Goal: Information Seeking & Learning: Learn about a topic

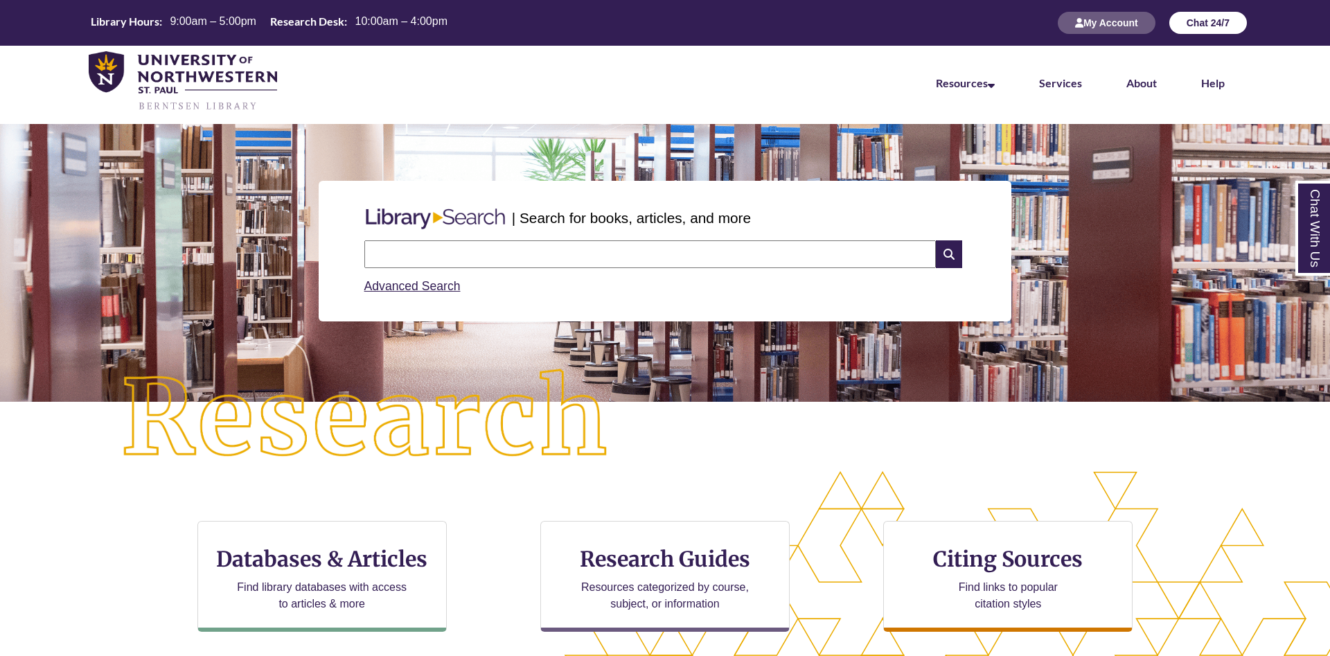
click at [1216, 22] on button "Chat 24/7" at bounding box center [1208, 23] width 78 height 22
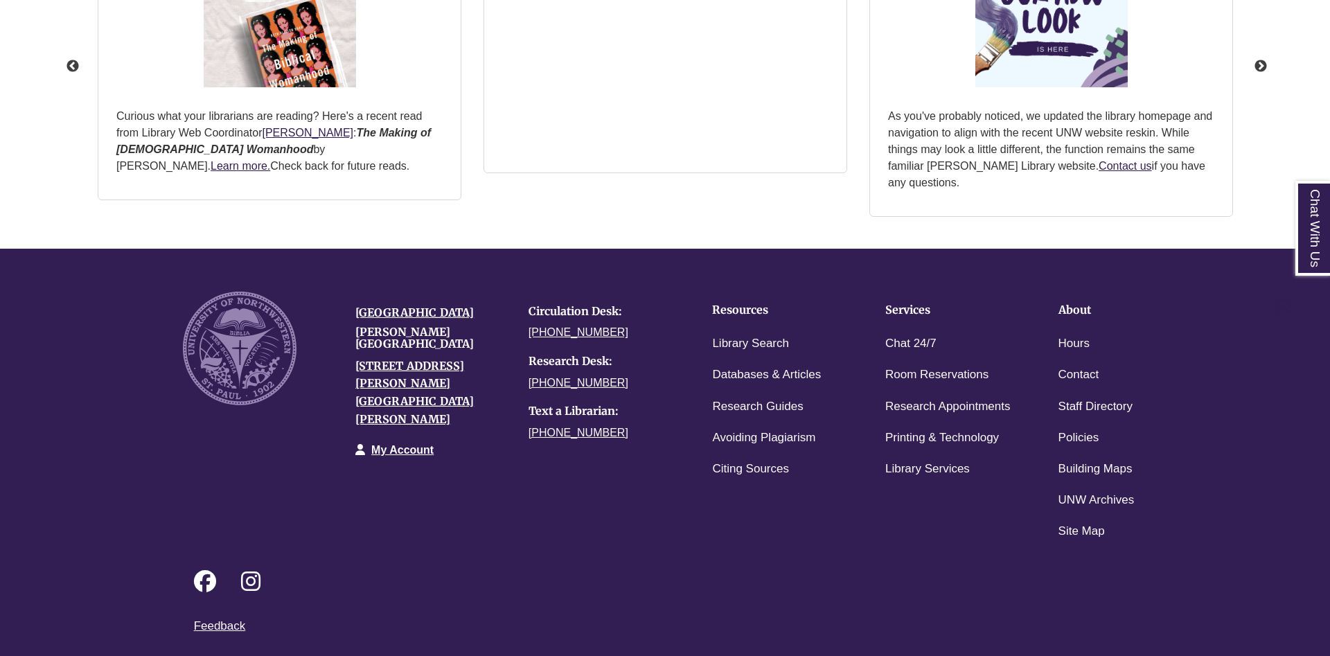
scroll to position [1806, 0]
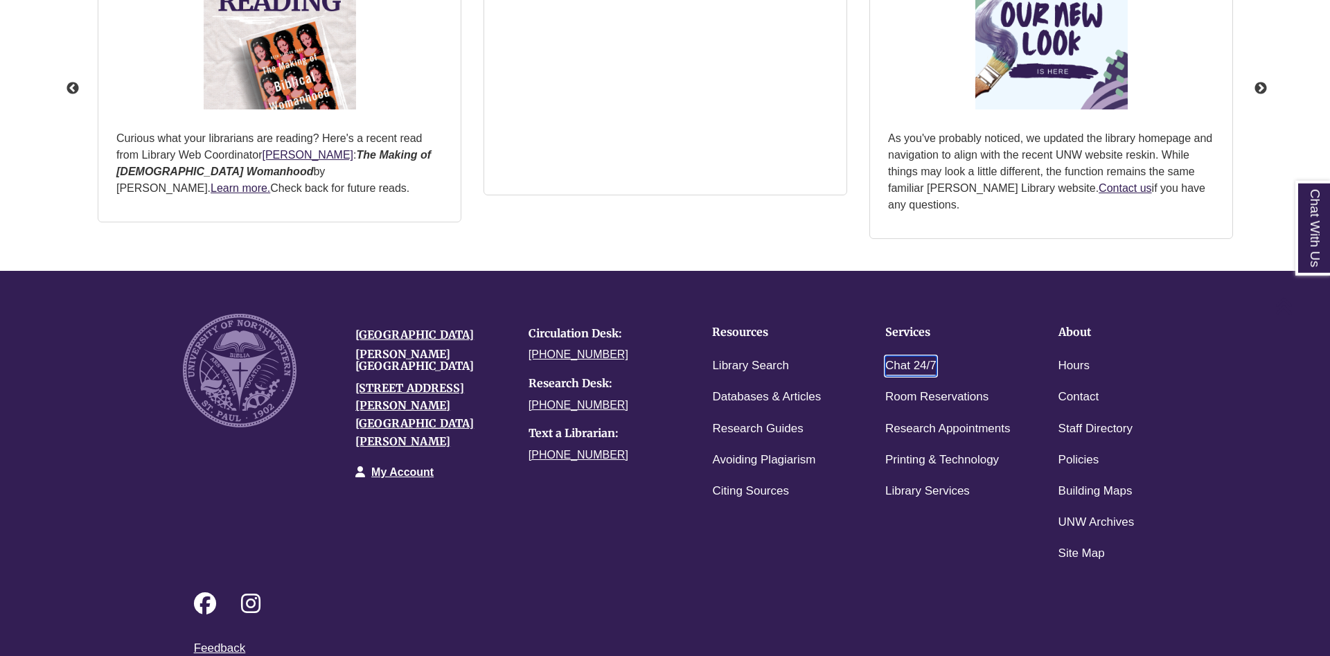
click at [912, 372] on link "Chat 24/7" at bounding box center [910, 366] width 51 height 20
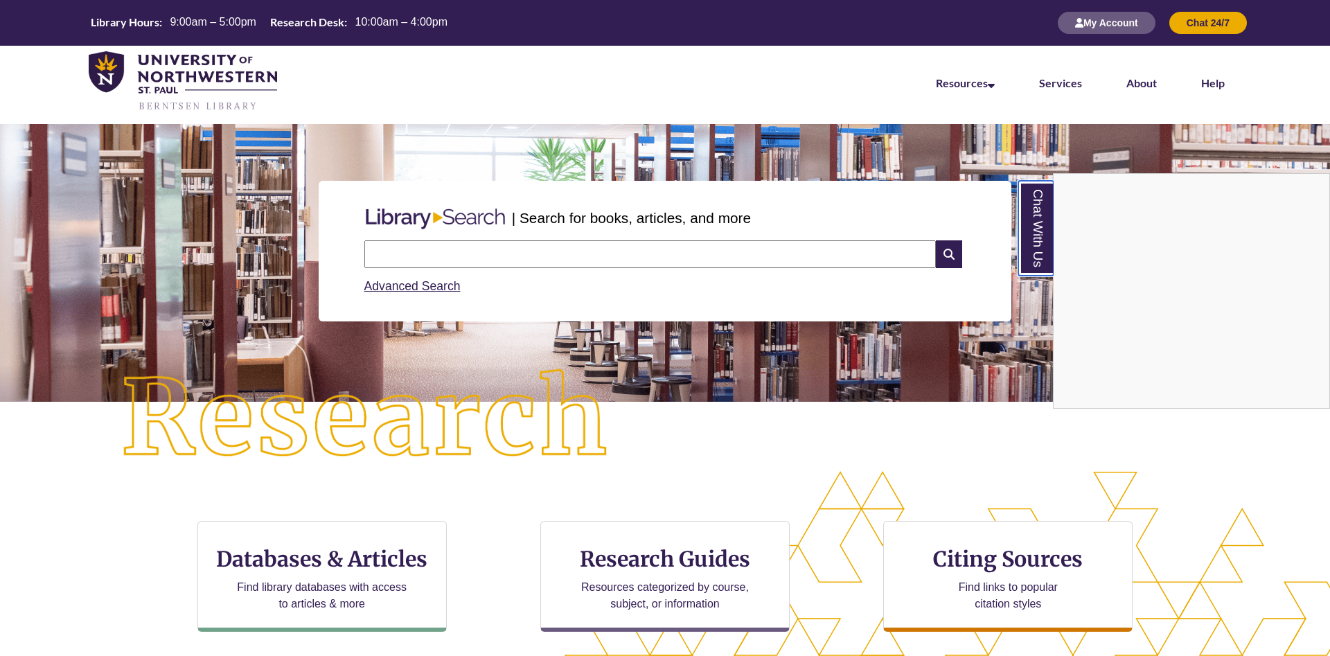
click at [1031, 224] on link "Chat With Us" at bounding box center [1035, 228] width 35 height 95
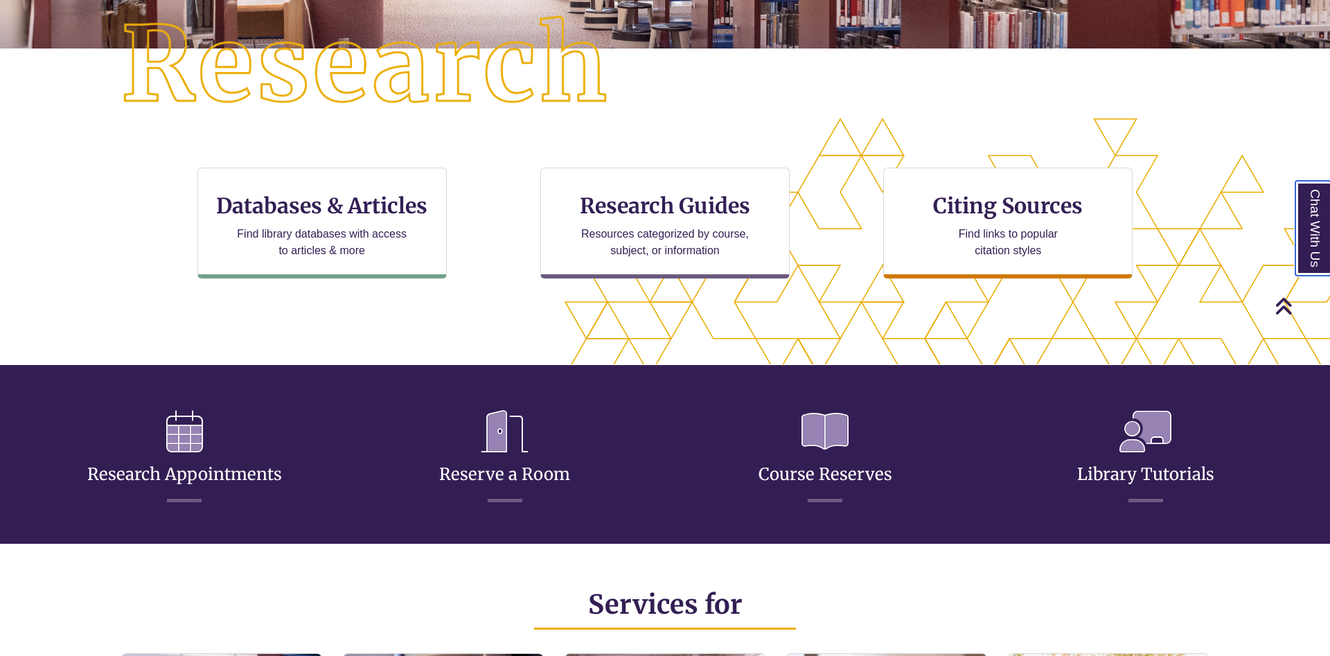
scroll to position [141, 0]
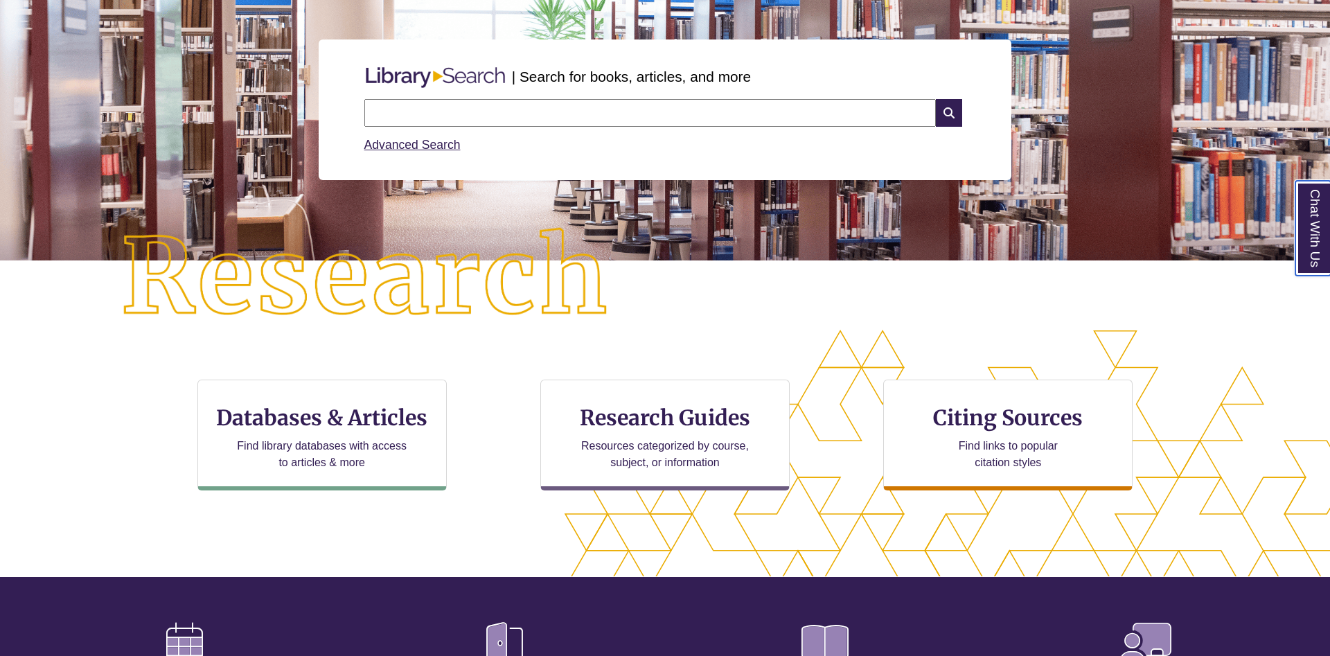
click at [1310, 246] on link "Chat With Us" at bounding box center [1312, 228] width 35 height 95
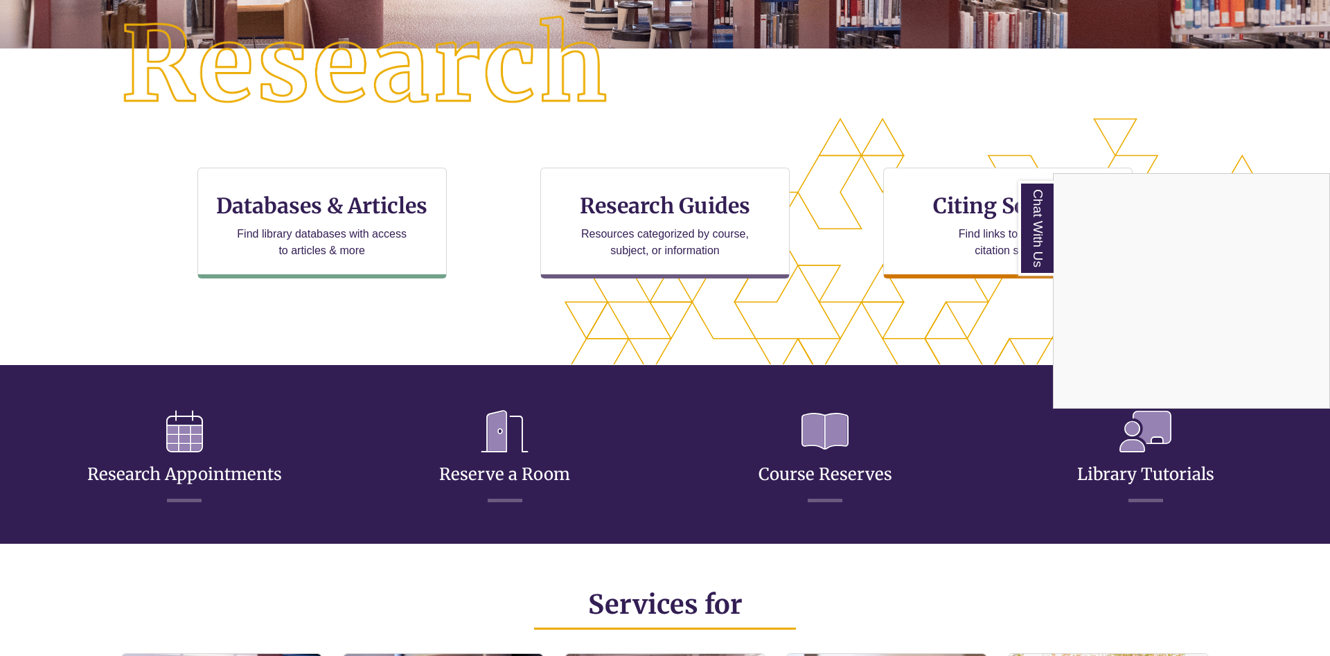
scroll to position [0, 0]
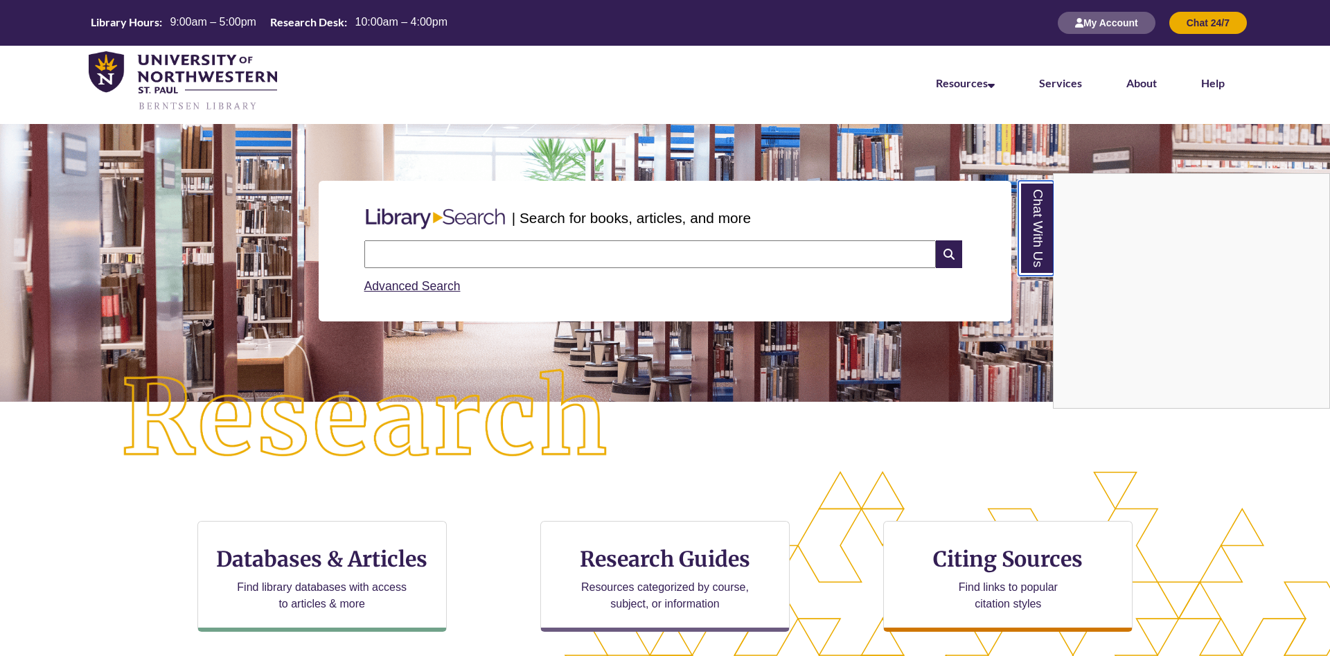
click at [1031, 249] on link "Chat With Us" at bounding box center [1035, 228] width 35 height 95
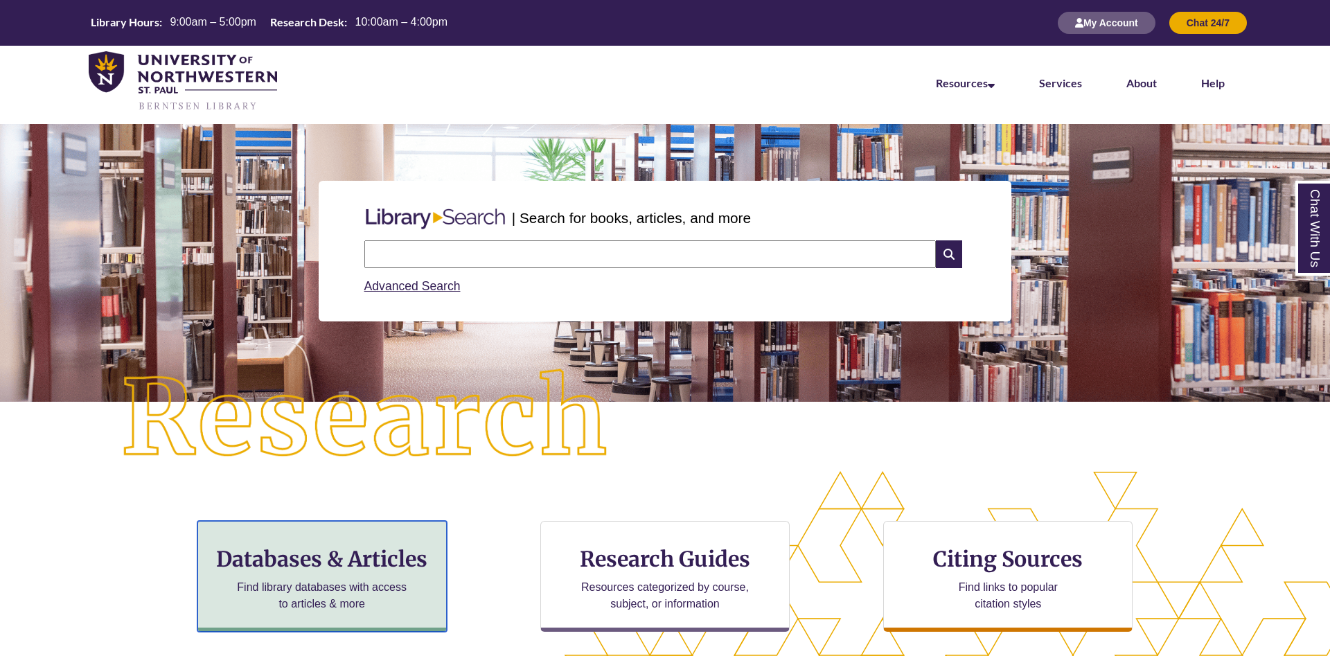
click at [369, 557] on h3 "Databases & Articles" at bounding box center [322, 559] width 226 height 26
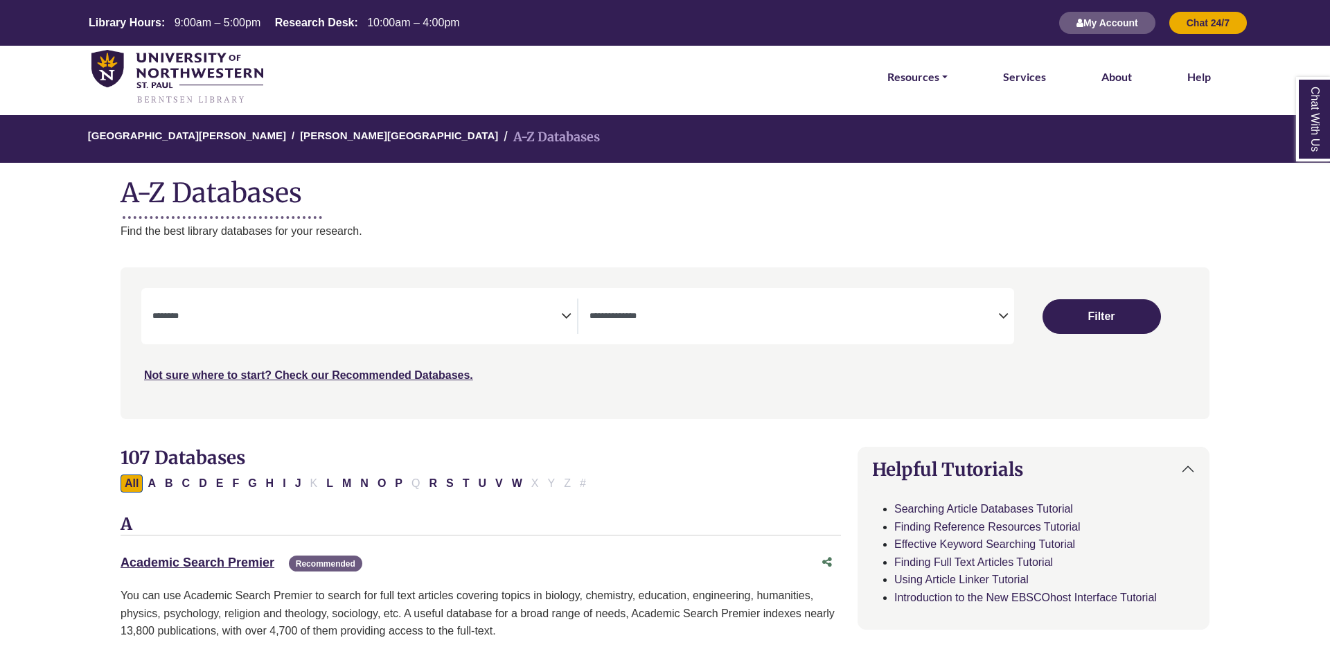
select select "Database Subject Filter"
select select "Database Types Filter"
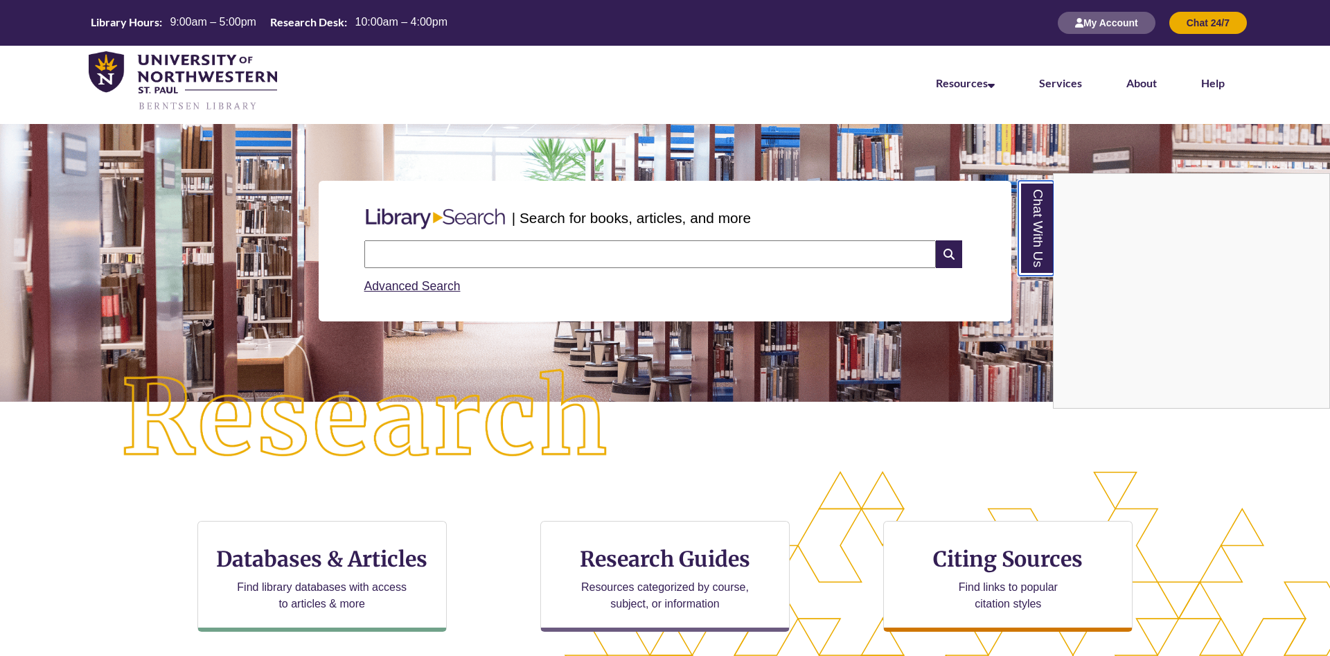
click at [1051, 243] on link "Chat With Us" at bounding box center [1035, 228] width 35 height 95
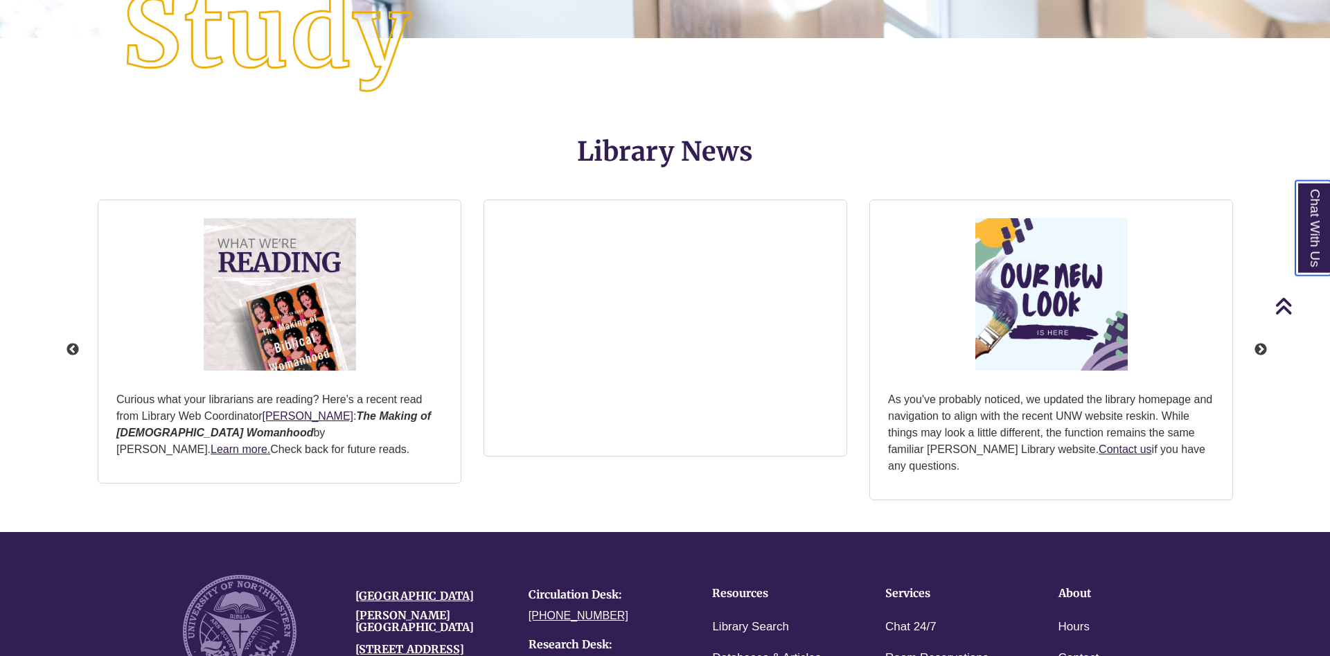
scroll to position [1523, 0]
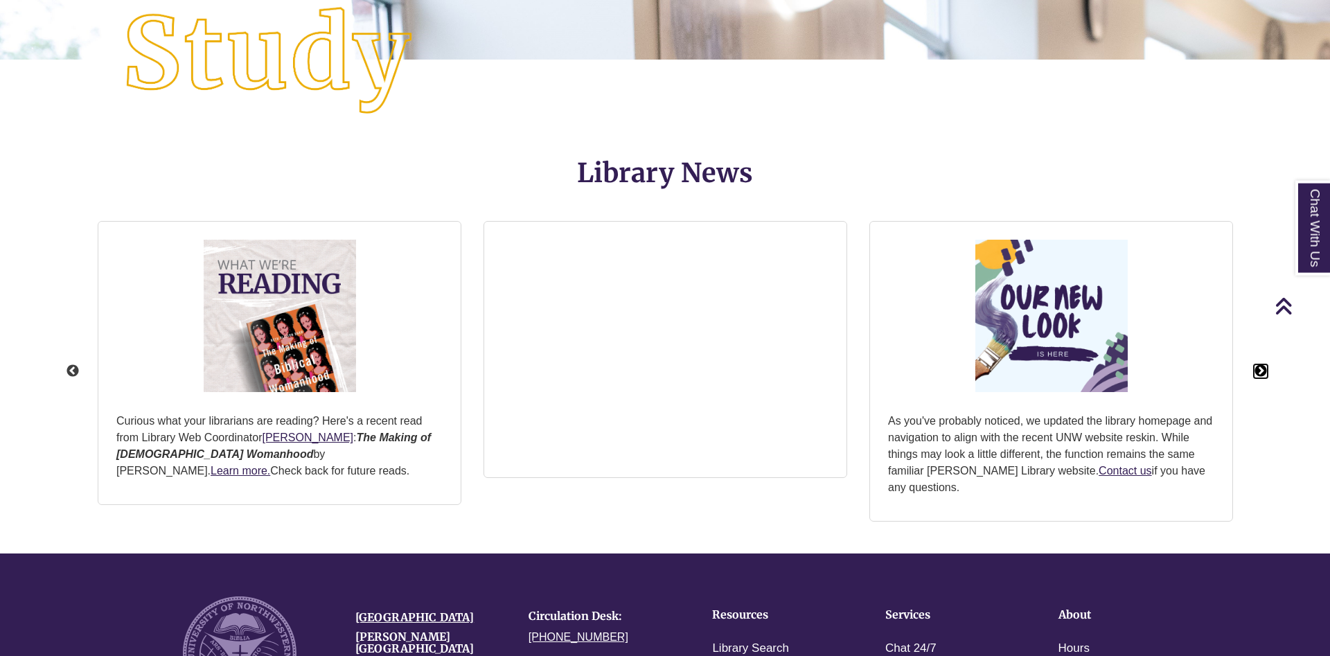
click at [1257, 373] on button "Next" at bounding box center [1261, 371] width 14 height 14
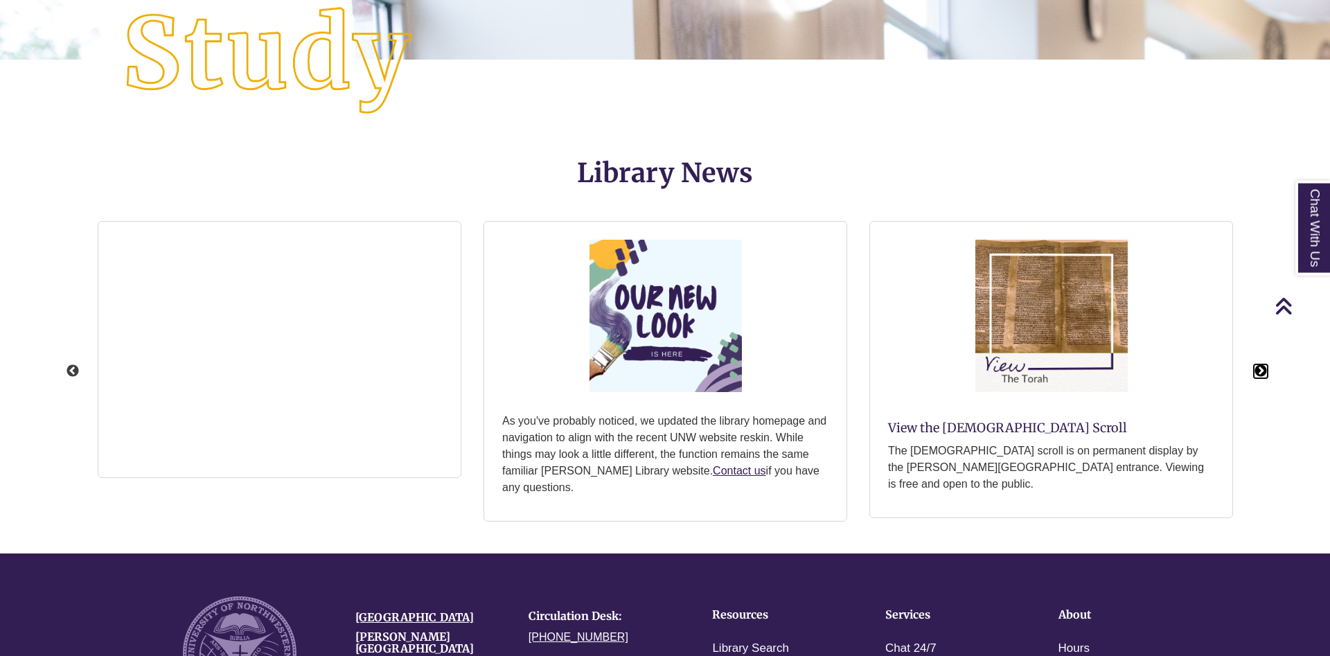
click at [1257, 373] on button "Next" at bounding box center [1261, 371] width 14 height 14
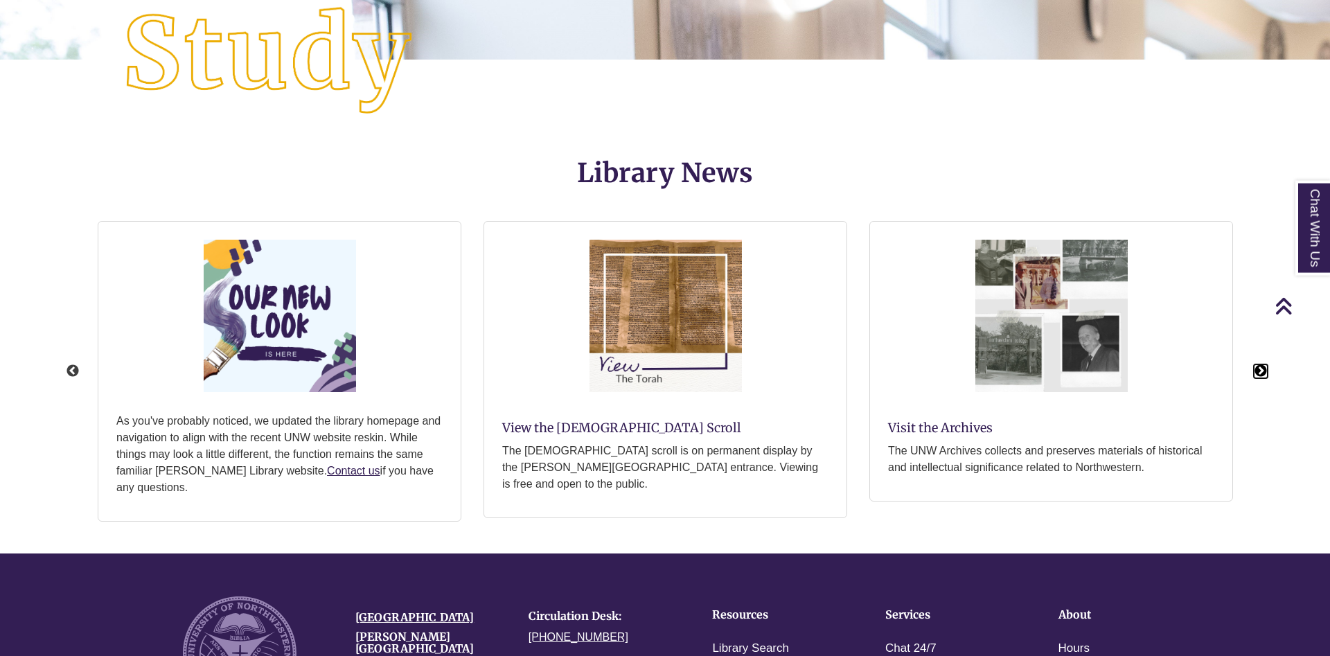
click at [1257, 373] on button "Next" at bounding box center [1261, 371] width 14 height 14
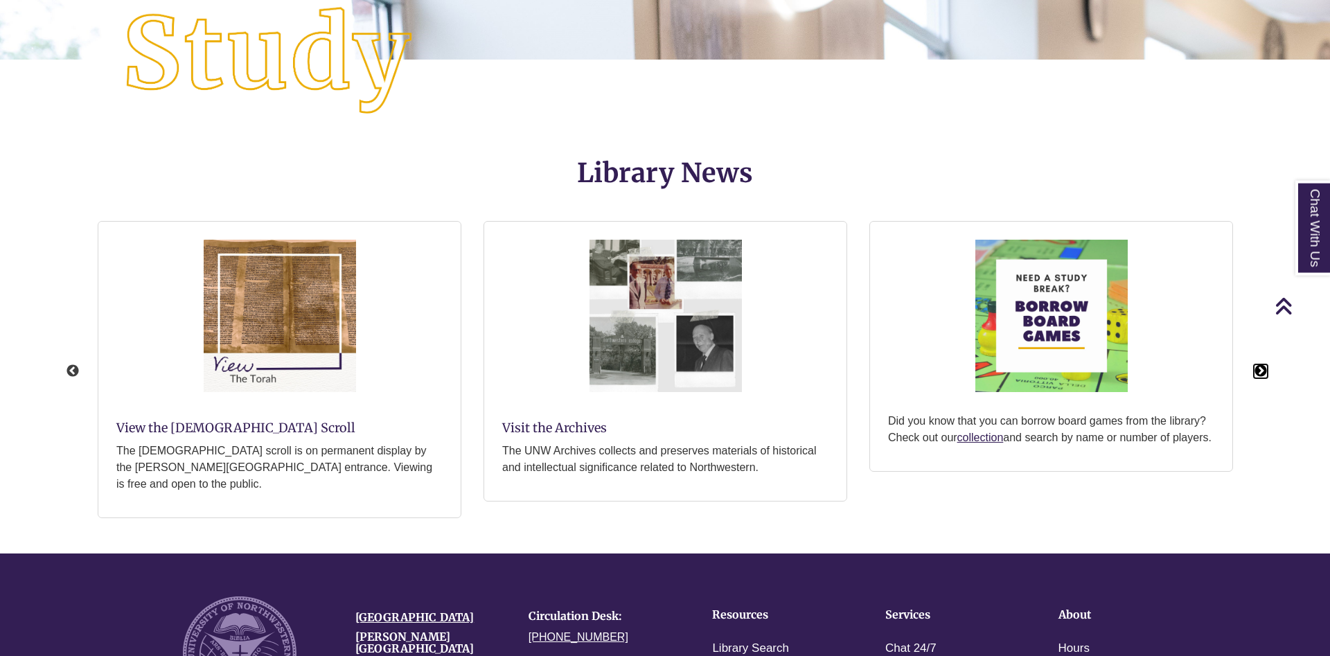
click at [1257, 373] on button "Next" at bounding box center [1261, 371] width 14 height 14
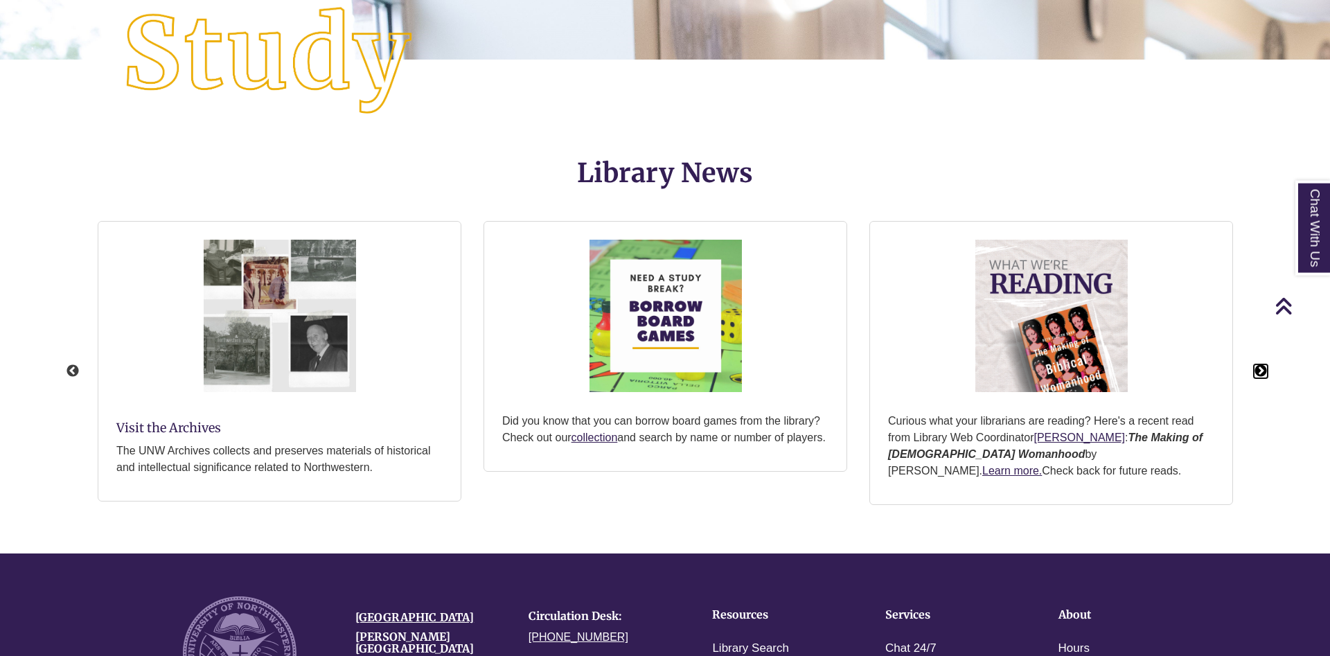
click at [1257, 373] on button "Next" at bounding box center [1261, 371] width 14 height 14
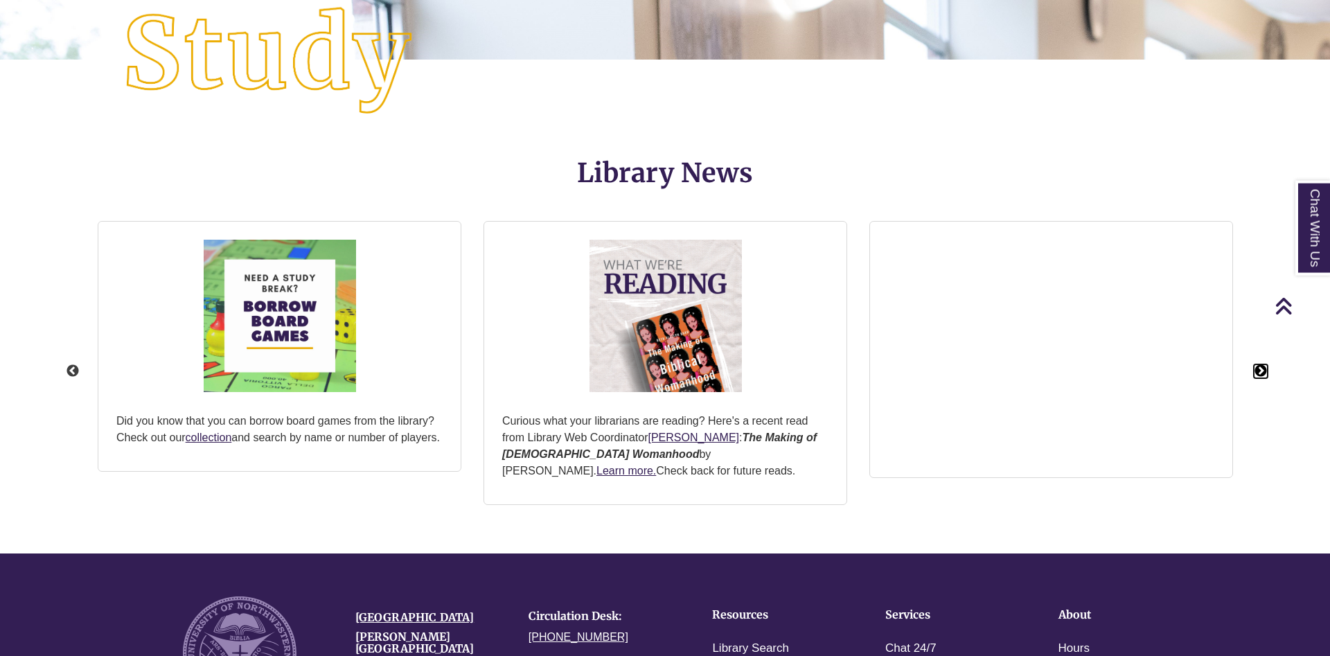
click at [1257, 373] on button "Next" at bounding box center [1261, 371] width 14 height 14
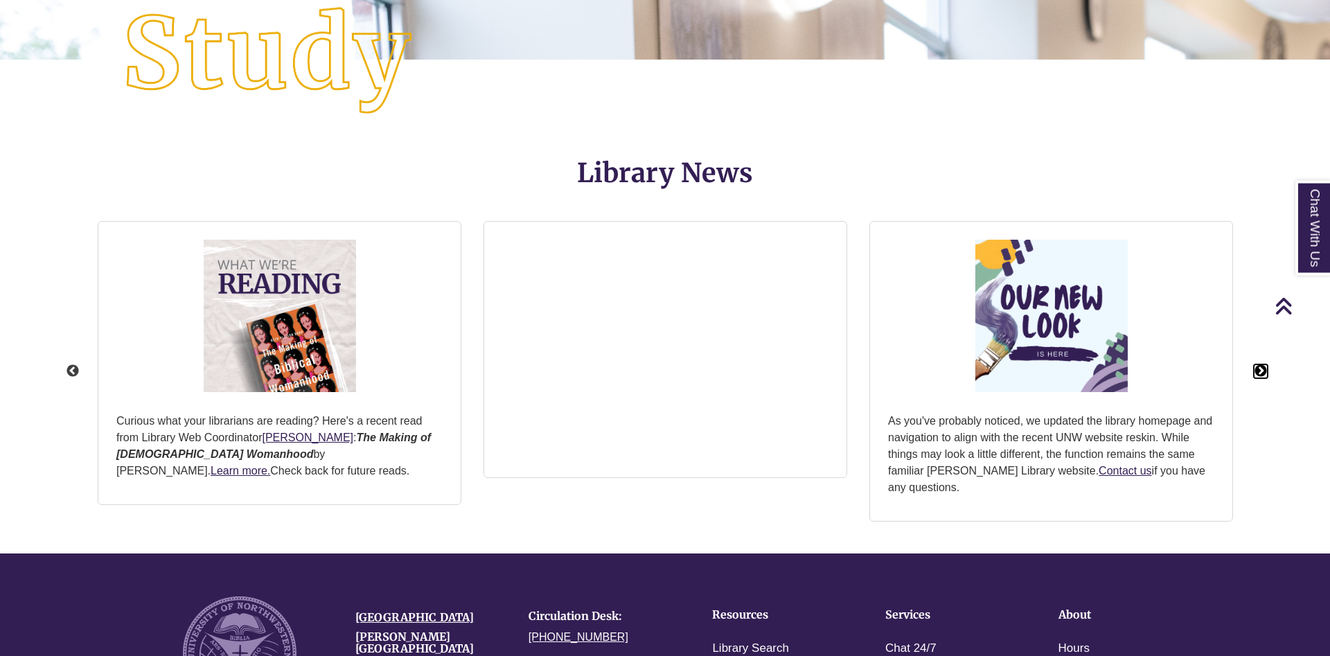
click at [1257, 373] on button "Next" at bounding box center [1261, 371] width 14 height 14
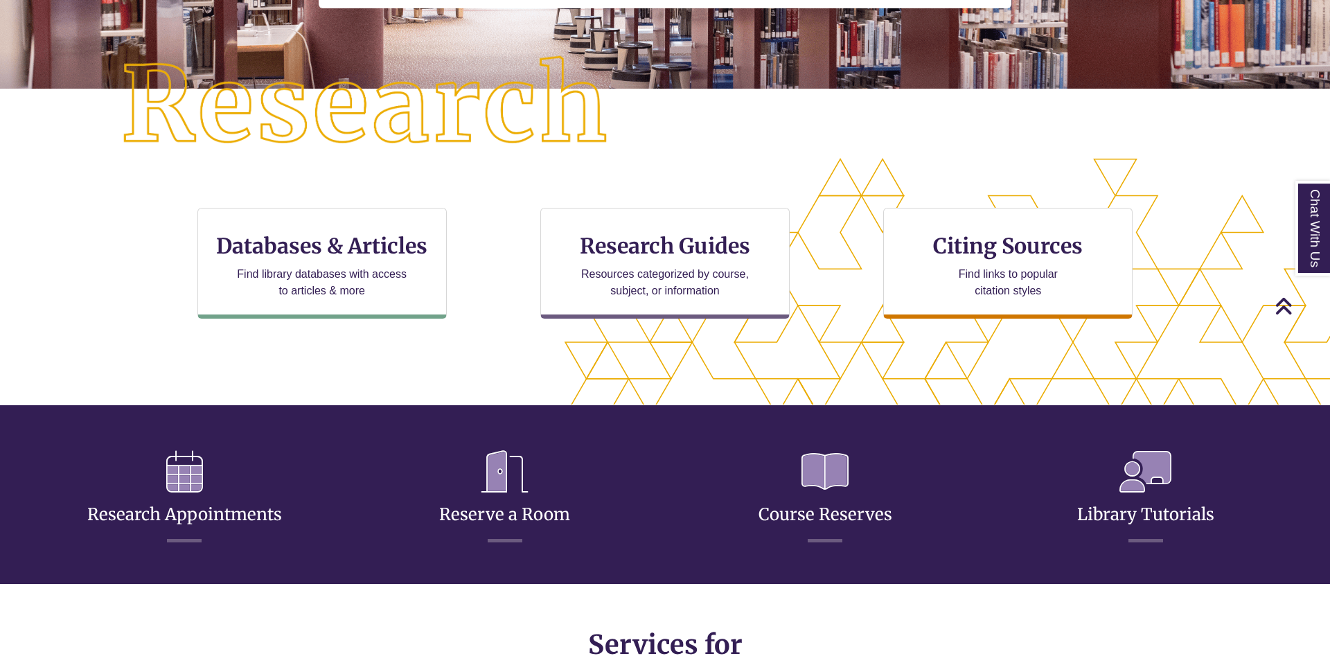
scroll to position [283, 0]
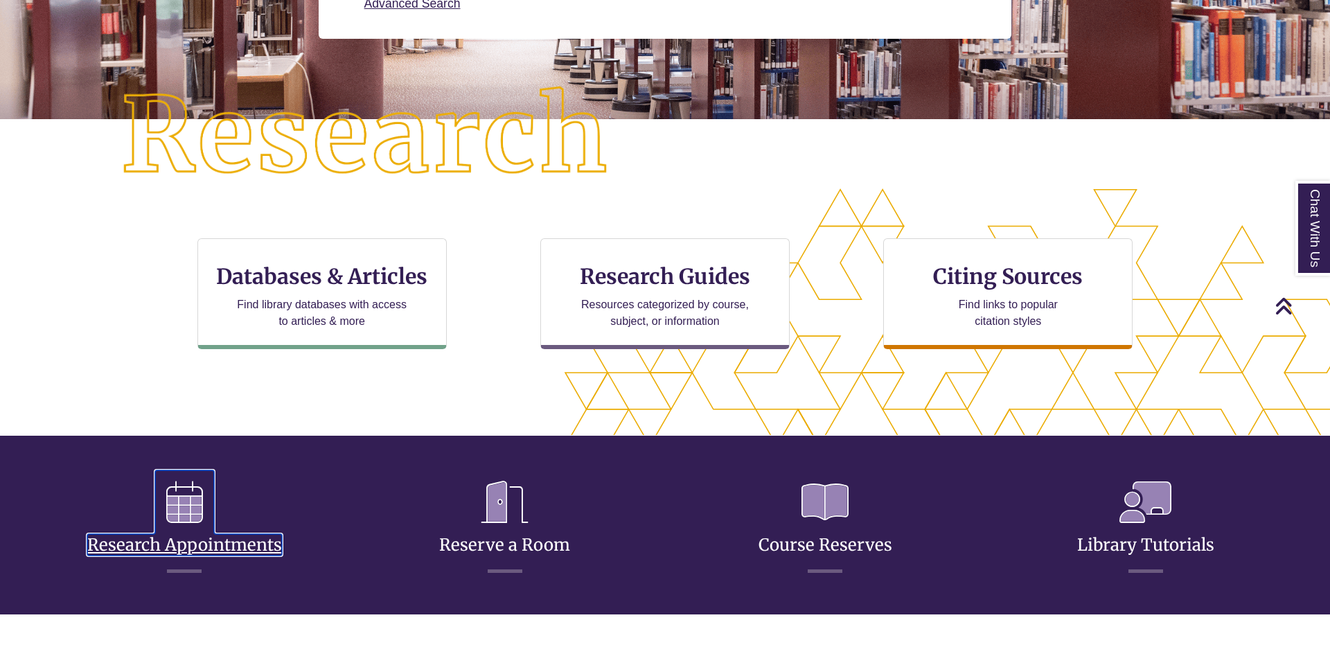
click at [204, 544] on link "Research Appointments" at bounding box center [184, 528] width 195 height 55
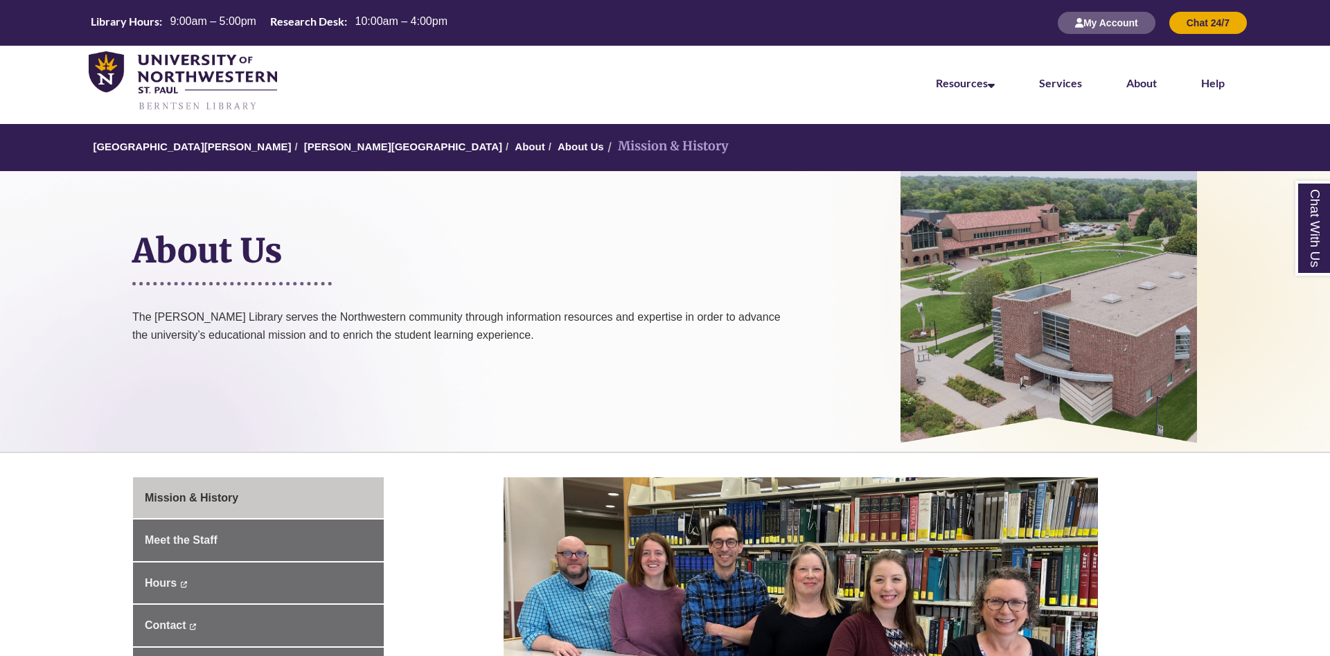
scroll to position [141, 0]
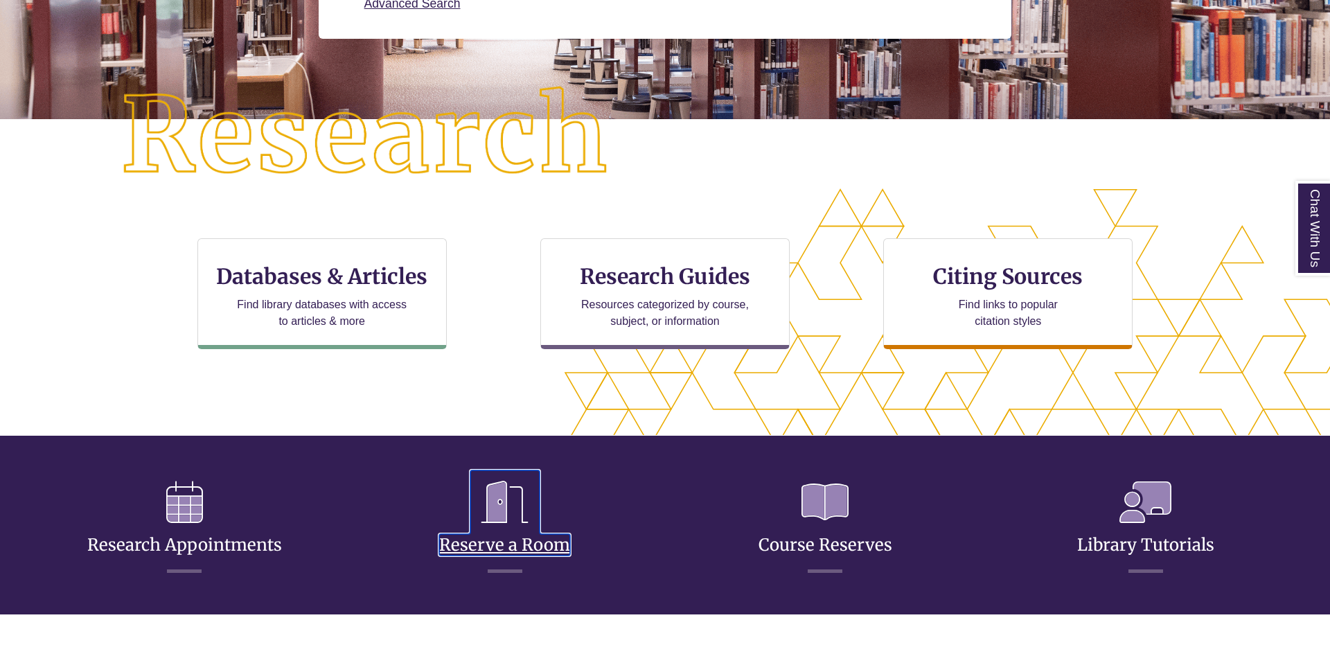
click at [493, 519] on icon at bounding box center [504, 502] width 69 height 64
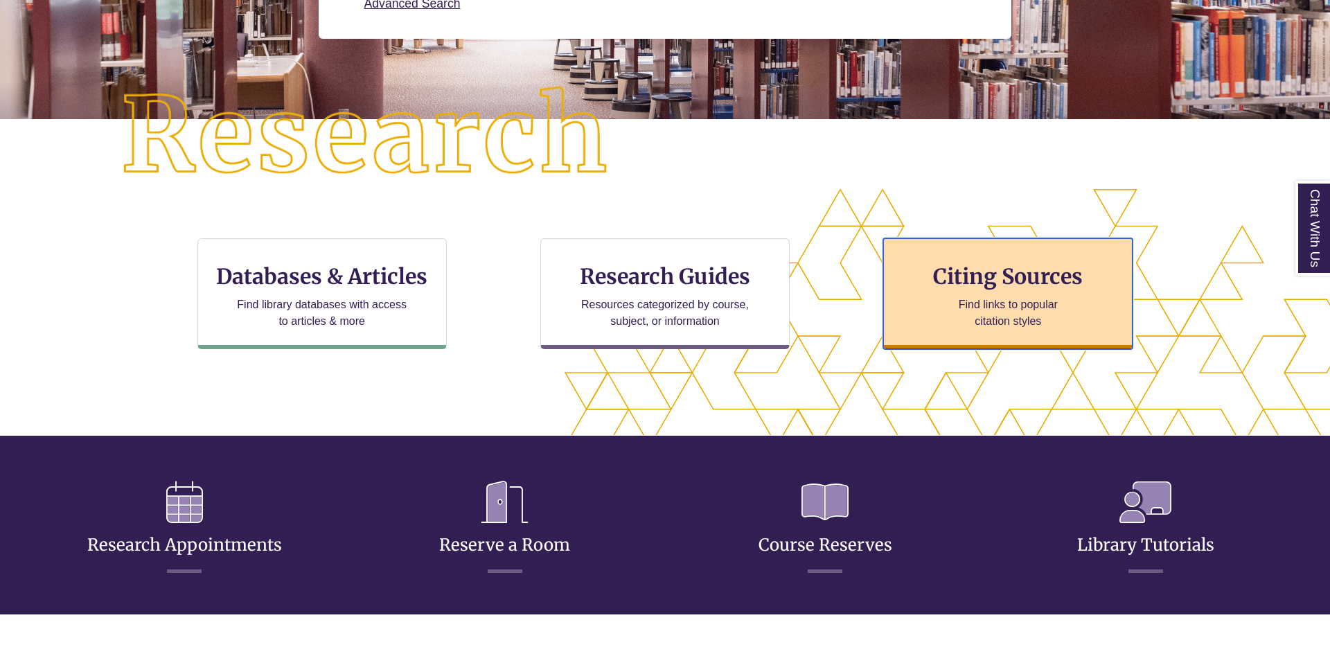
click at [946, 292] on div "Citing Sources Find links to popular citation styles" at bounding box center [1007, 293] width 249 height 111
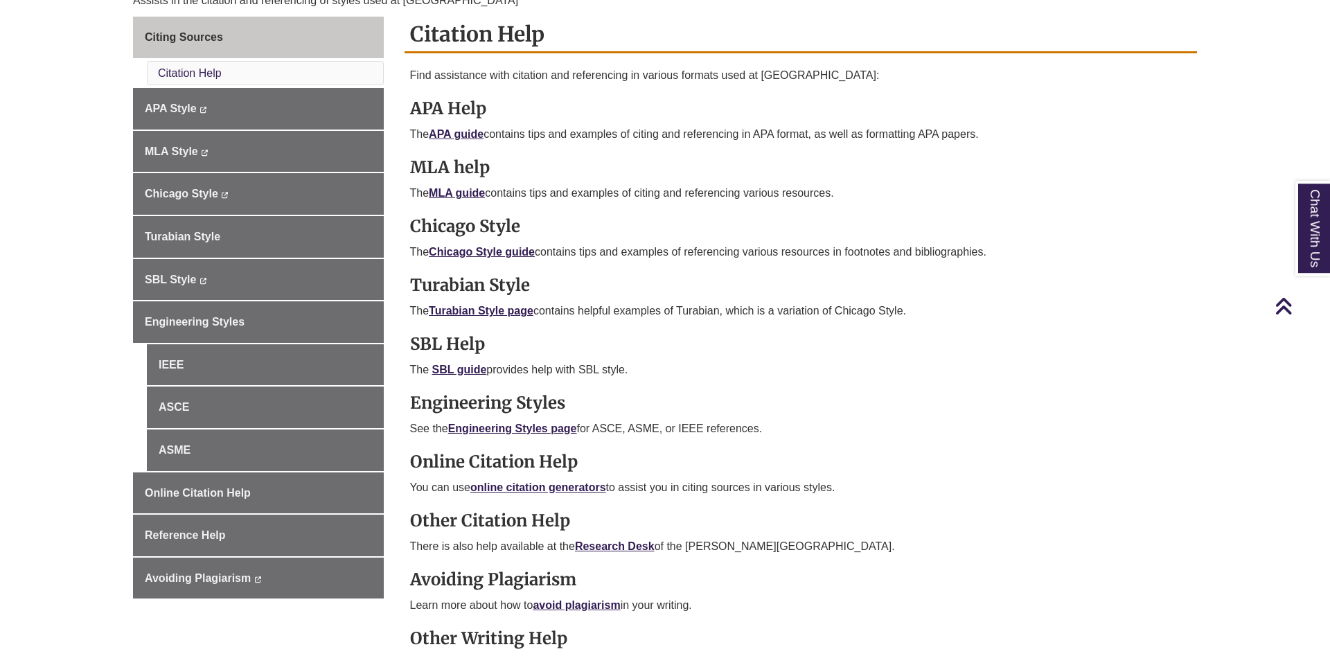
scroll to position [353, 0]
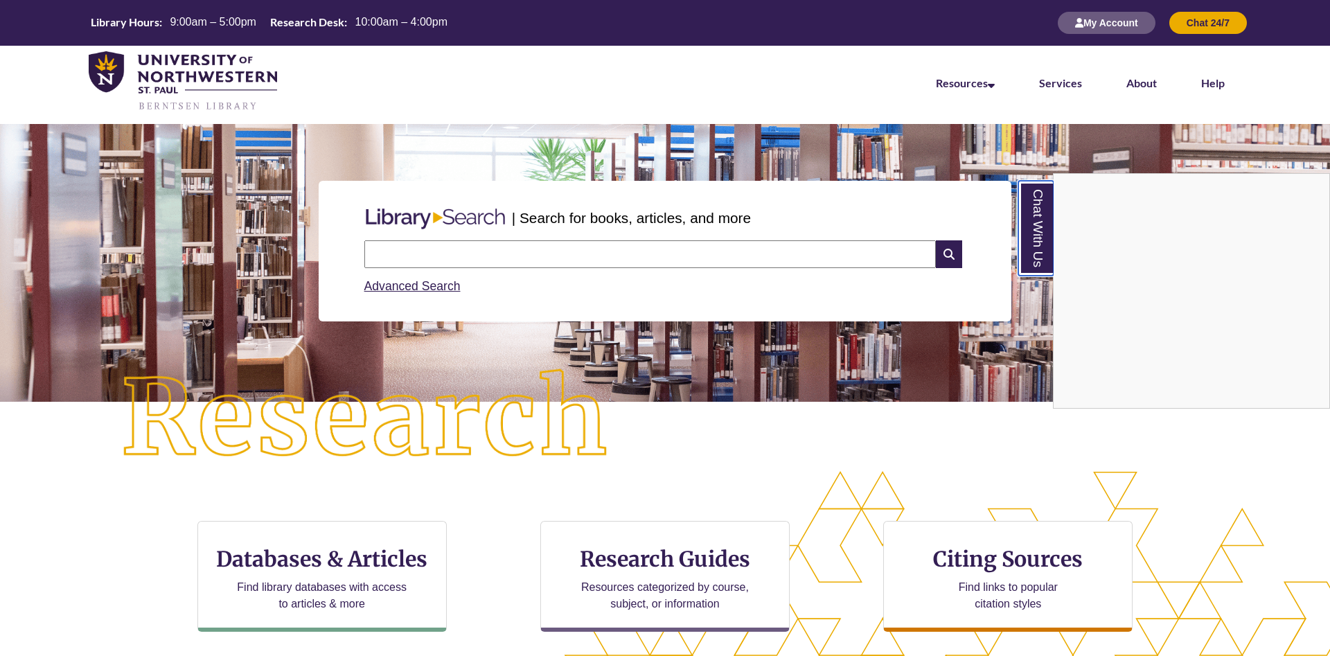
click at [1043, 205] on link "Chat With Us" at bounding box center [1035, 228] width 35 height 95
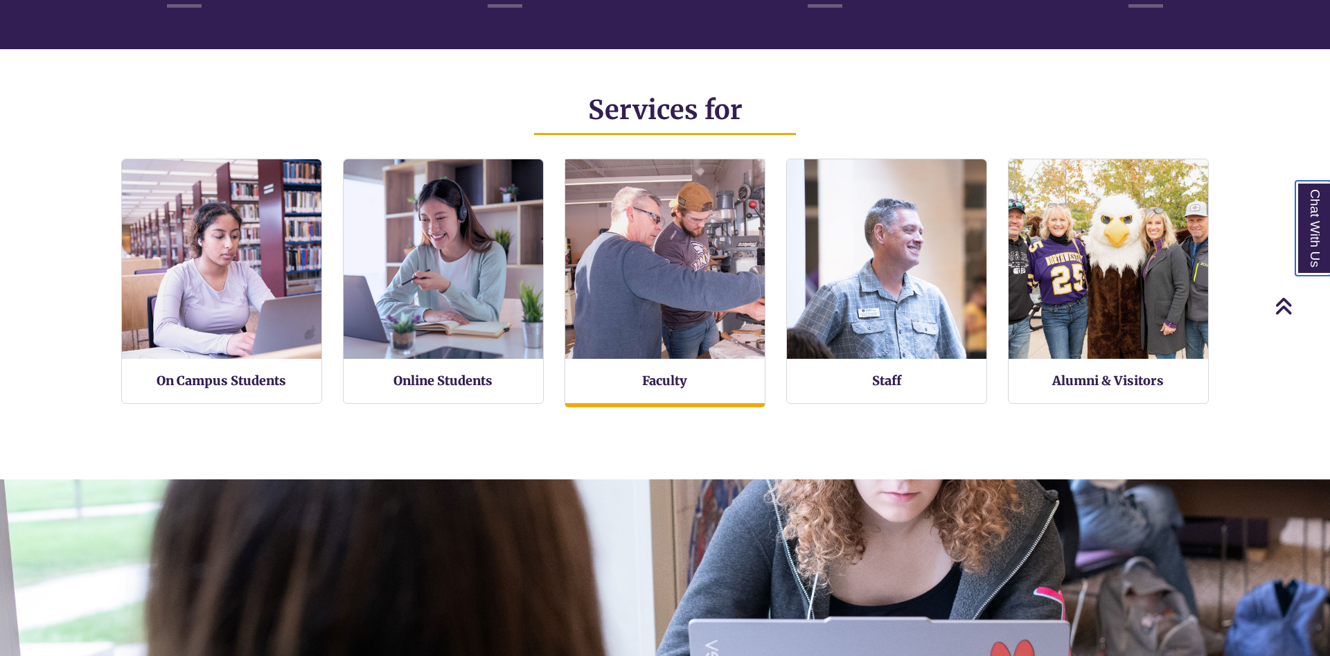
scroll to position [8, 7]
click at [656, 320] on img at bounding box center [666, 259] width 220 height 220
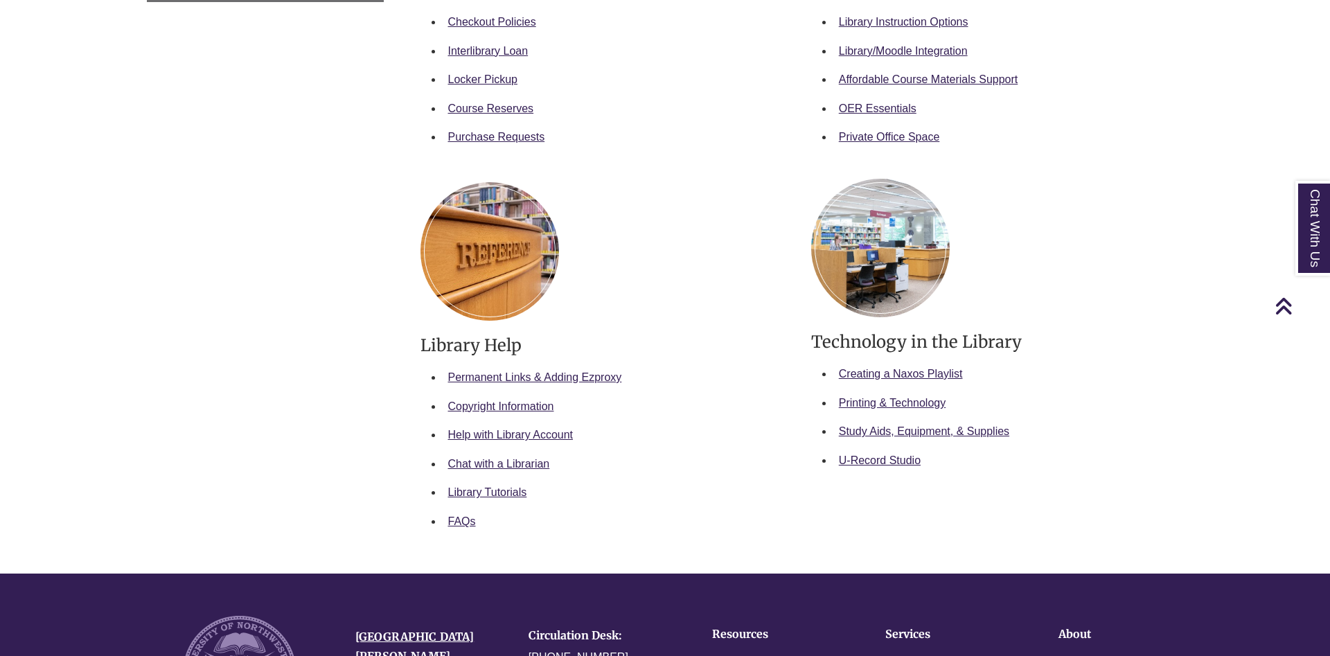
scroll to position [141, 0]
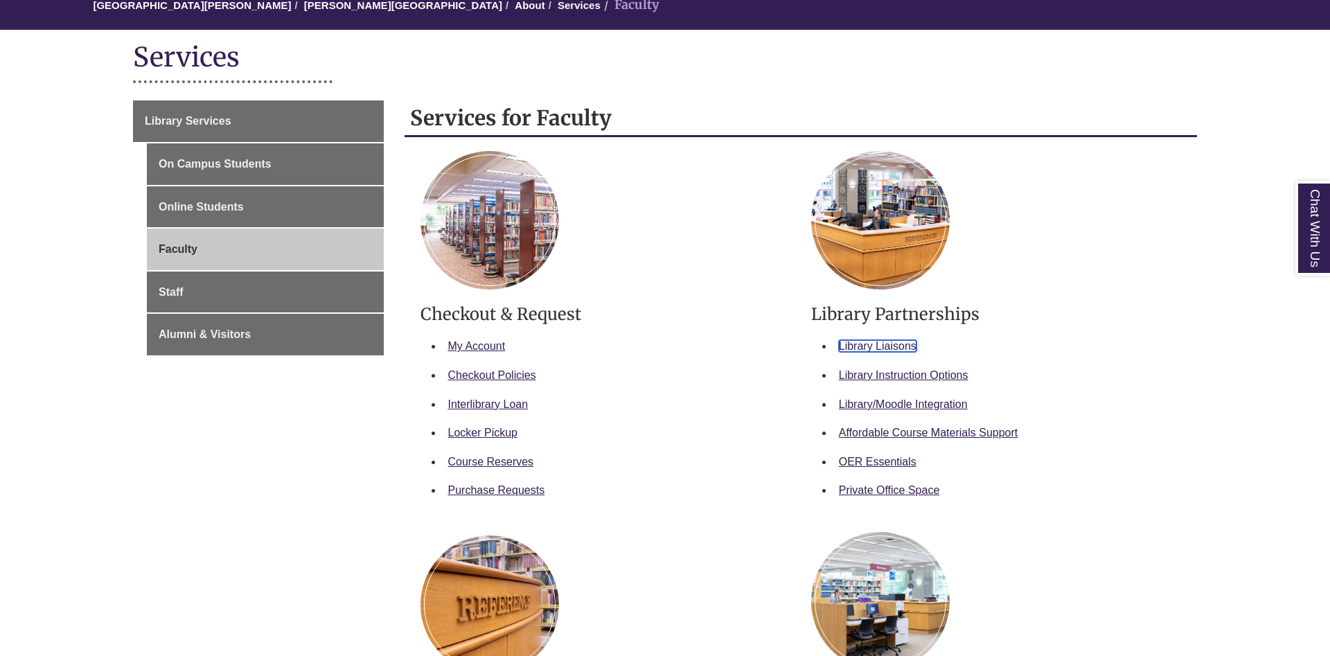
click at [856, 350] on link "Library Liaisons" at bounding box center [878, 346] width 78 height 12
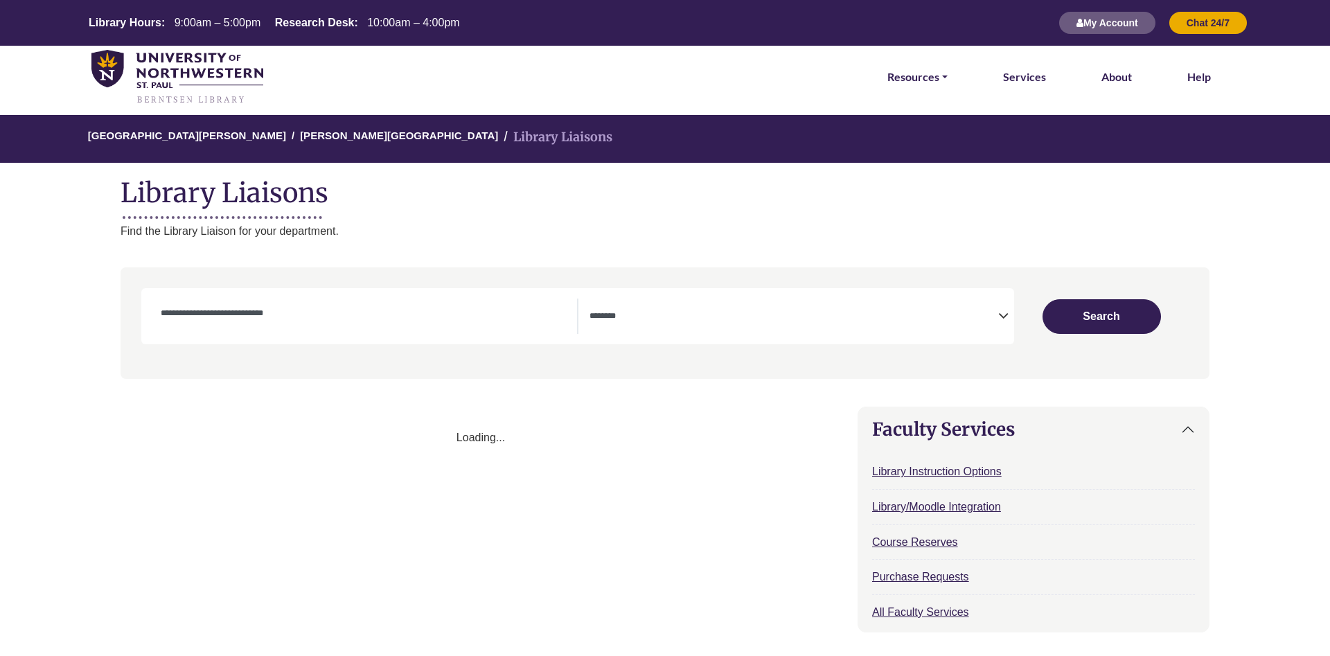
select select "Database Subject Filter"
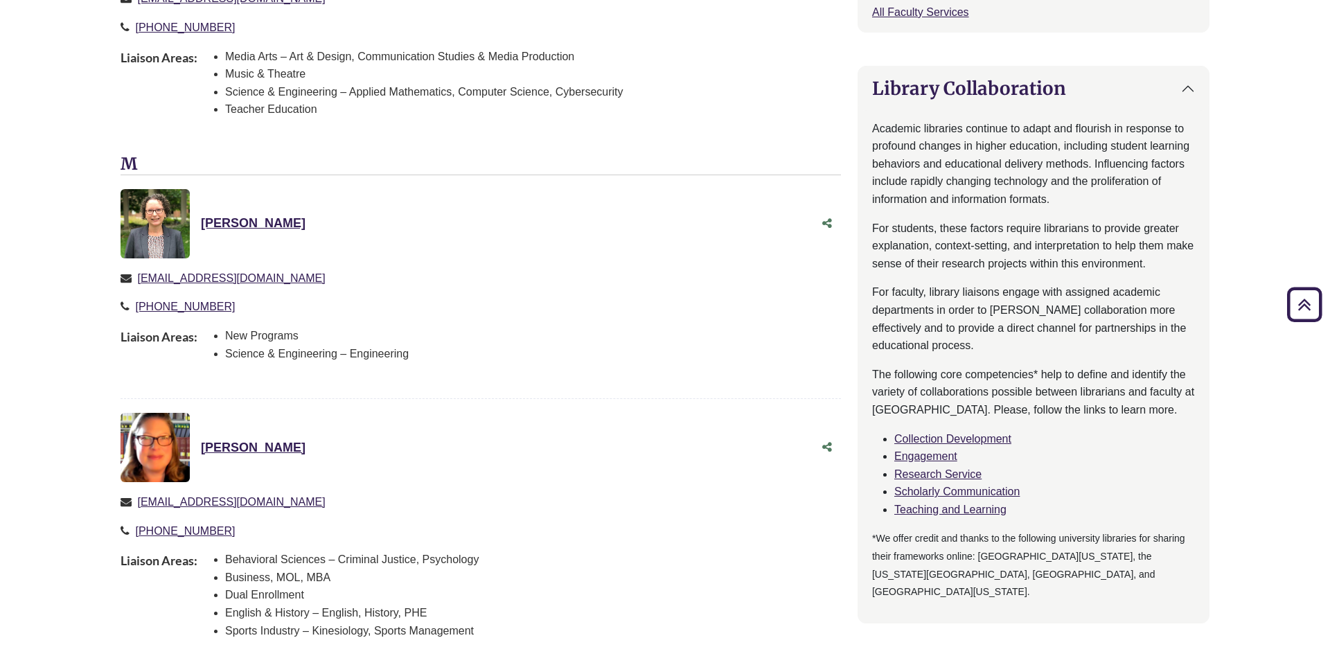
scroll to position [777, 0]
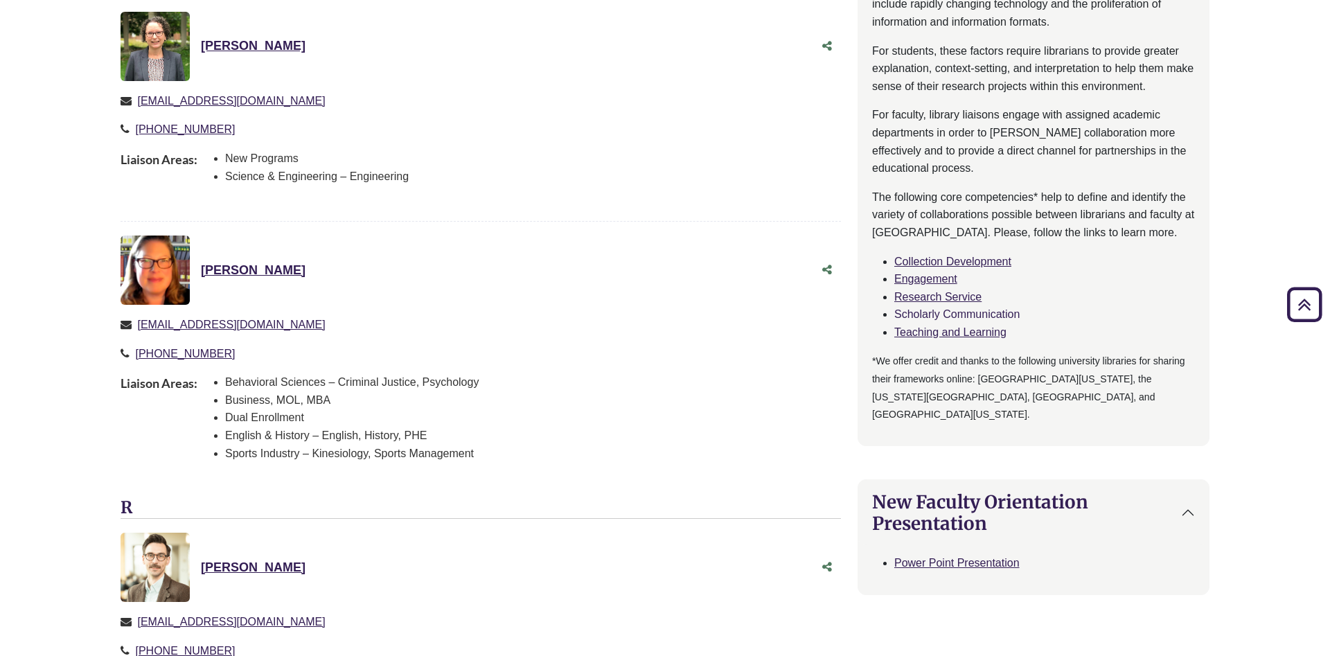
click at [930, 319] on link "Scholarly Communication" at bounding box center [956, 314] width 125 height 12
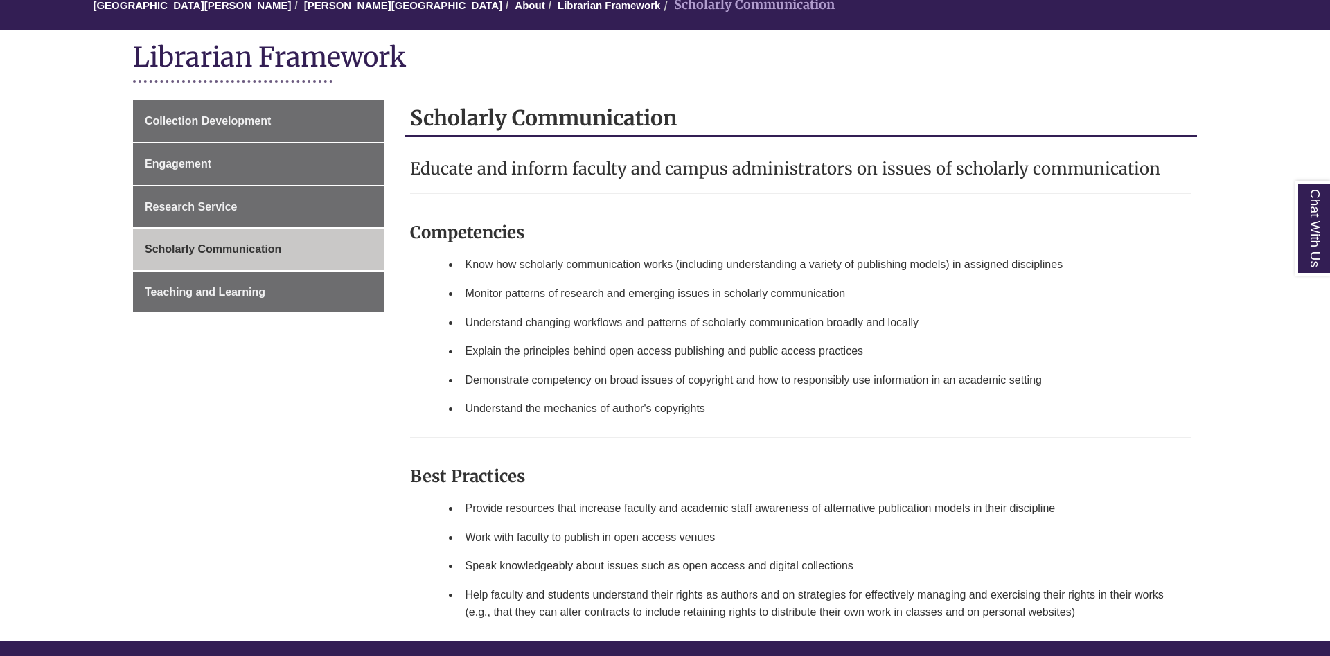
scroll to position [353, 0]
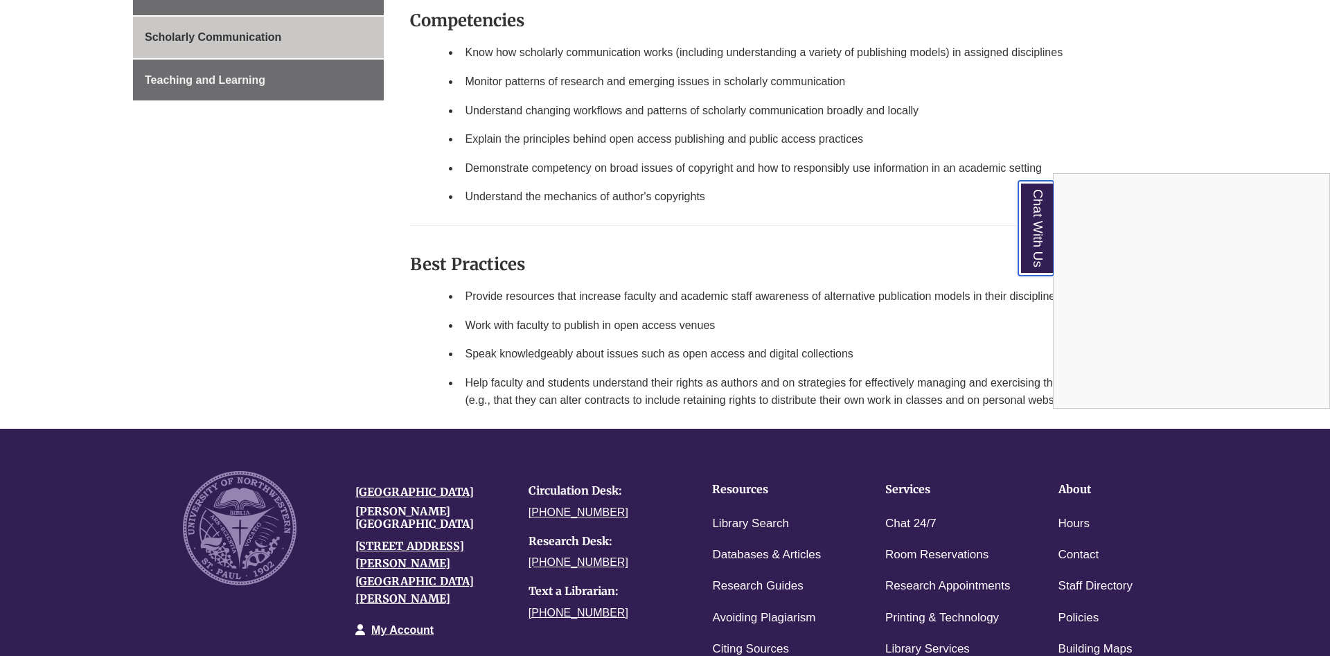
click at [1038, 223] on link "Chat With Us" at bounding box center [1035, 228] width 35 height 95
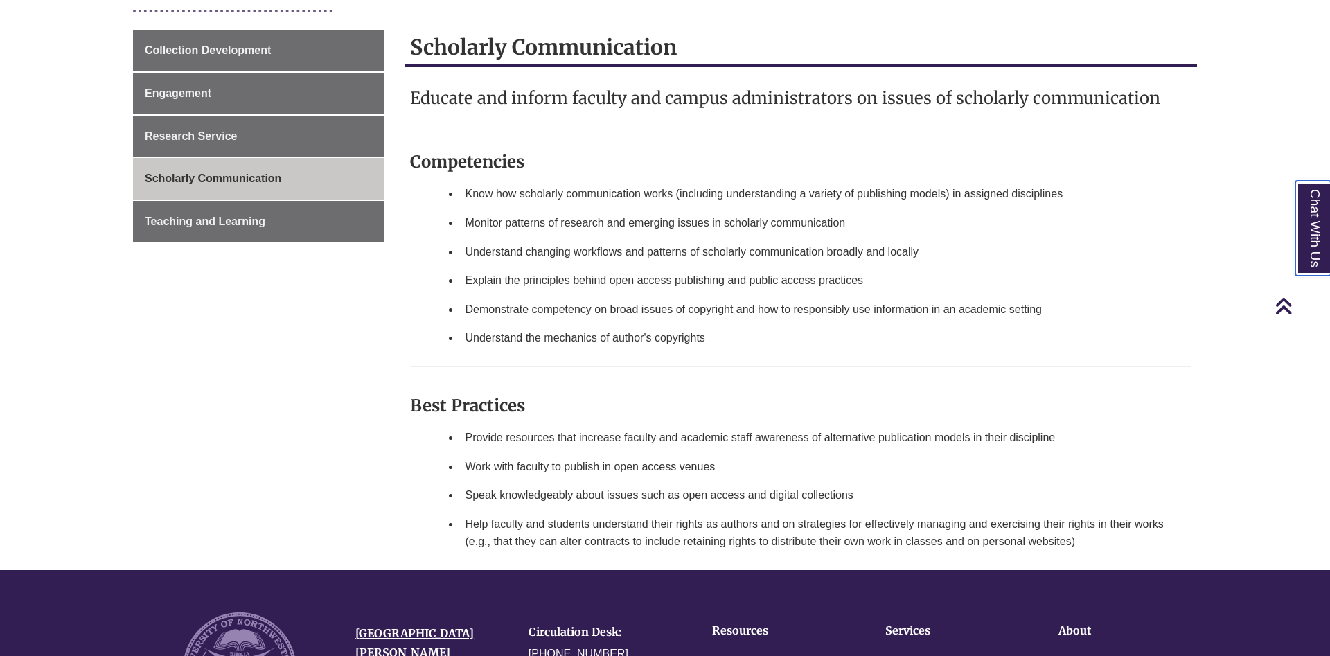
scroll to position [0, 0]
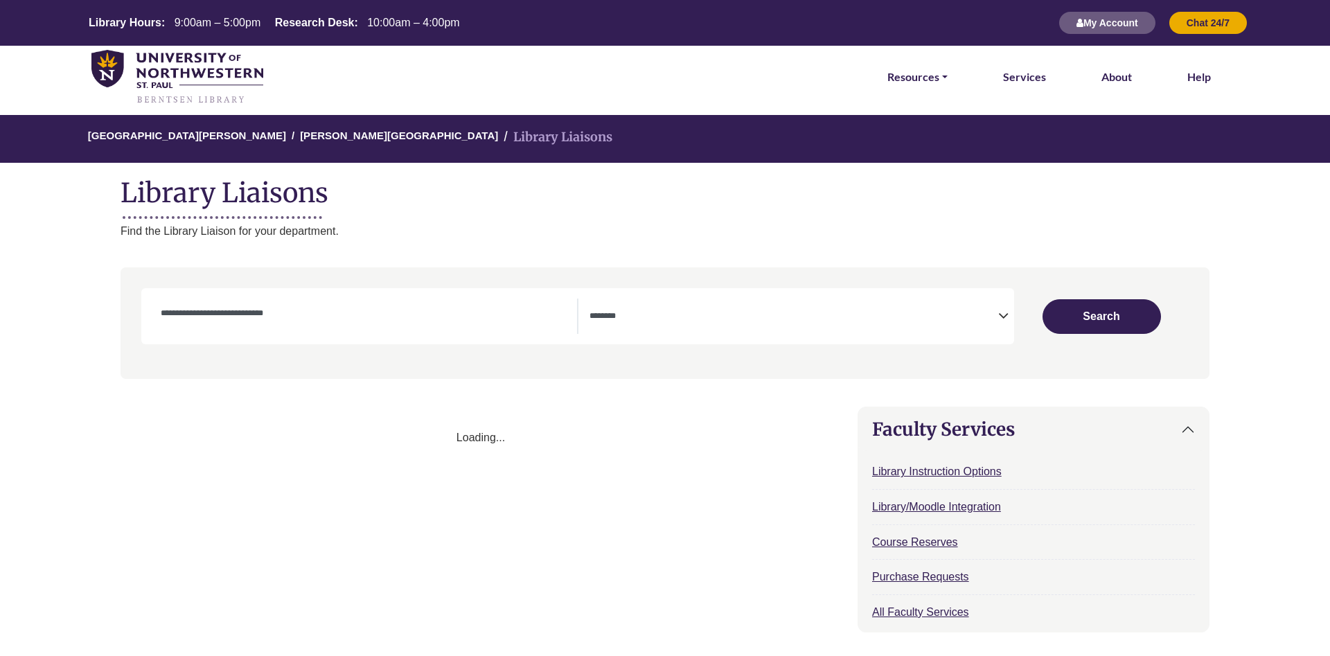
select select "Database Subject Filter"
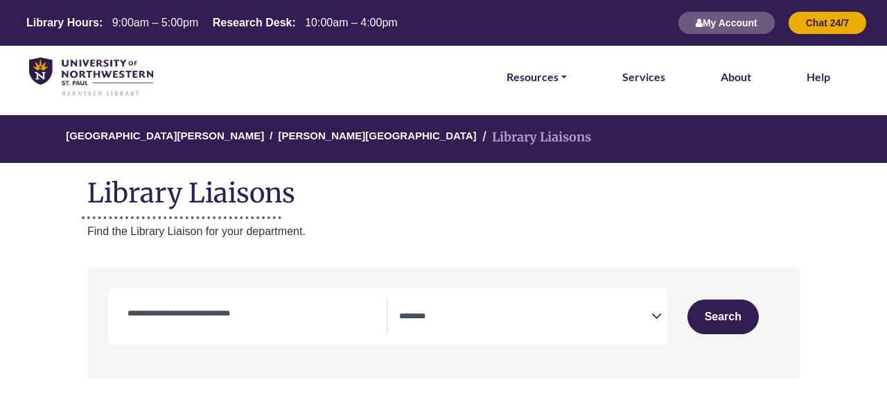
click at [78, 66] on img at bounding box center [91, 76] width 124 height 39
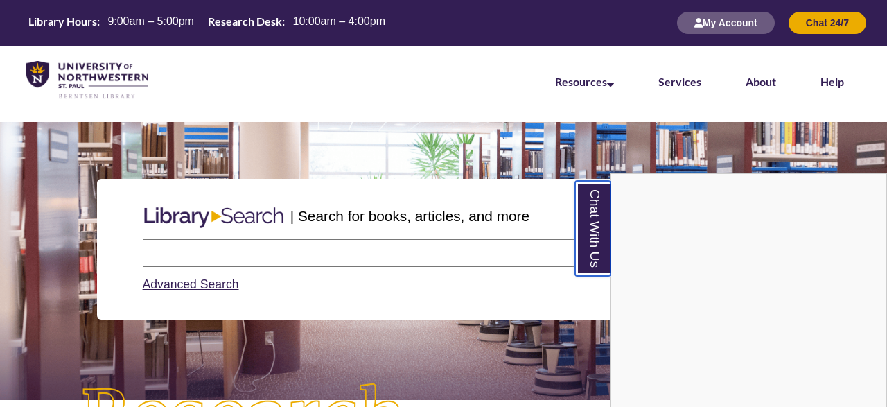
click at [591, 231] on link "Chat With Us" at bounding box center [592, 228] width 35 height 95
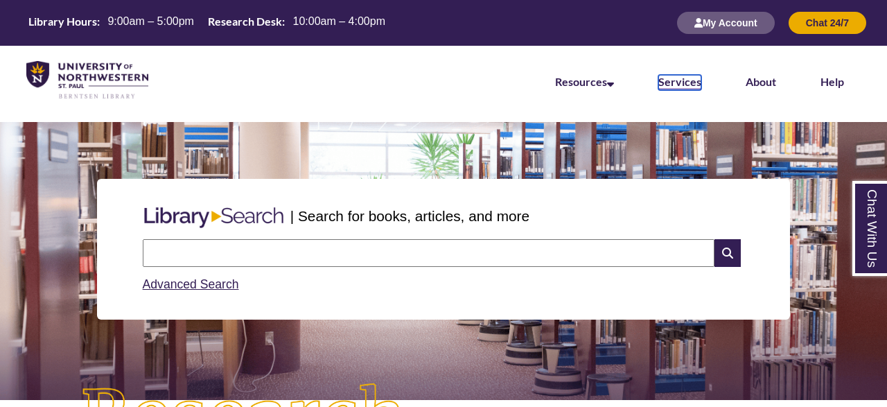
click at [682, 78] on link "Services" at bounding box center [679, 82] width 43 height 15
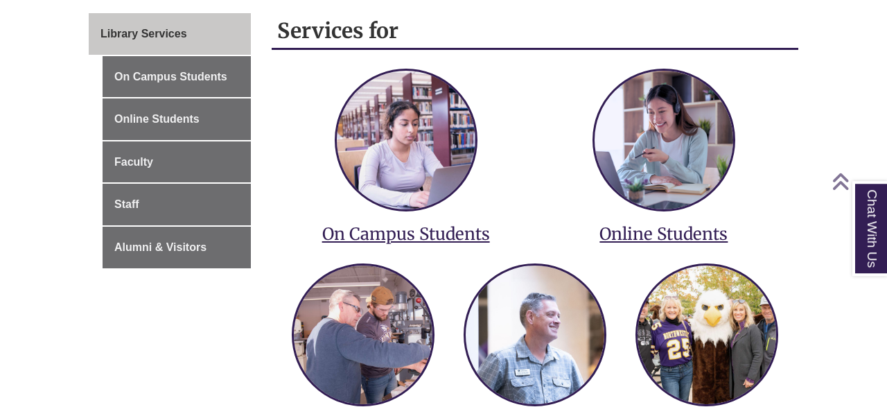
scroll to position [300, 0]
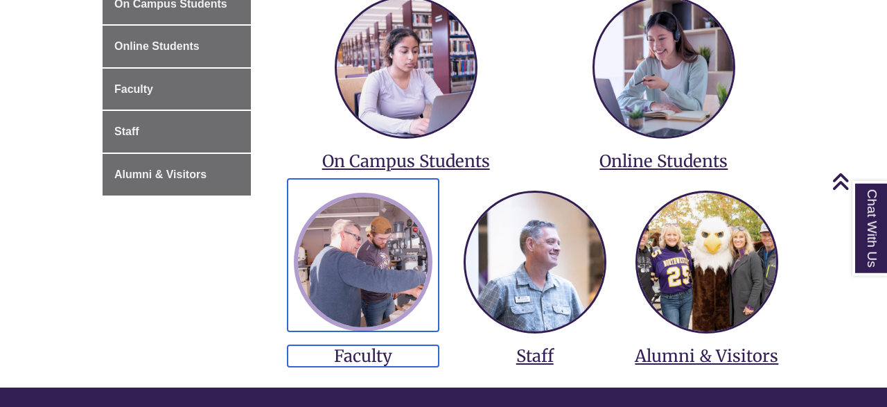
click at [366, 273] on img at bounding box center [363, 262] width 139 height 139
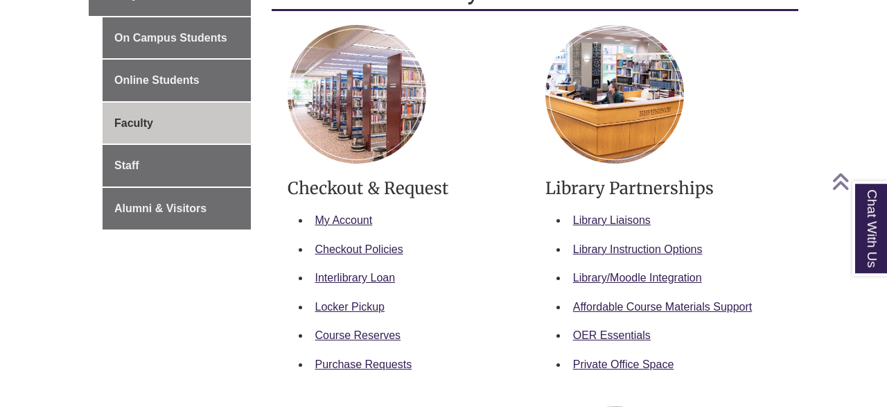
scroll to position [267, 0]
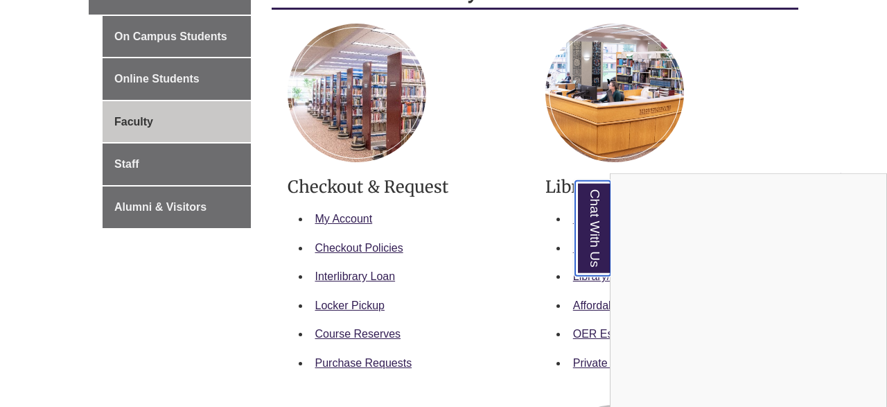
click at [589, 226] on link "Chat With Us" at bounding box center [592, 228] width 35 height 95
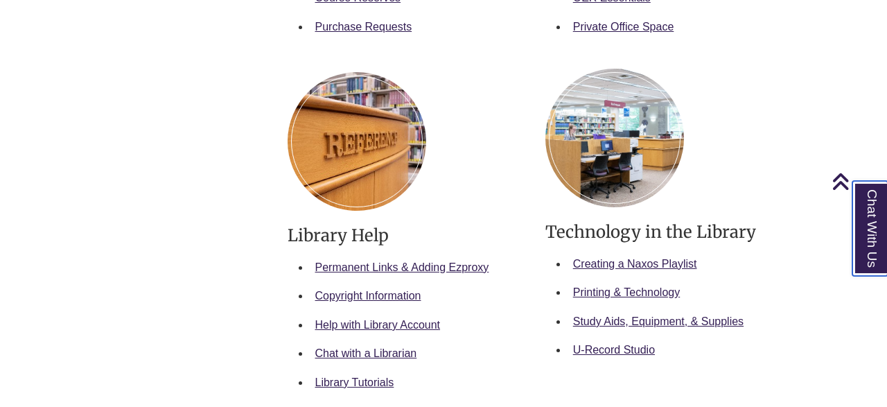
scroll to position [695, 0]
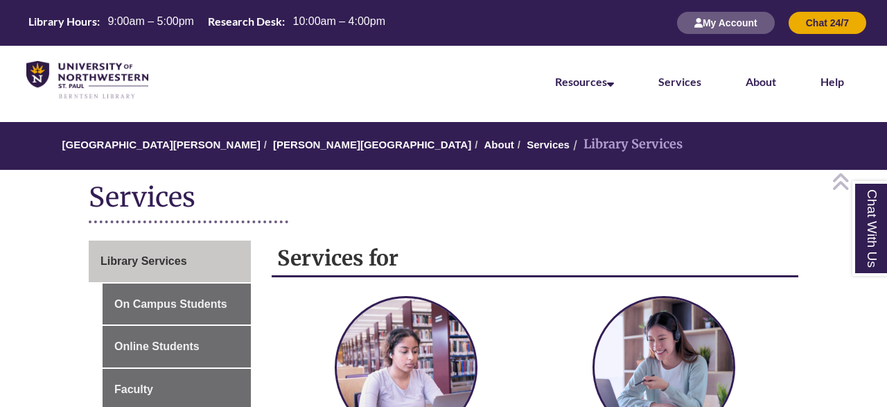
scroll to position [300, 0]
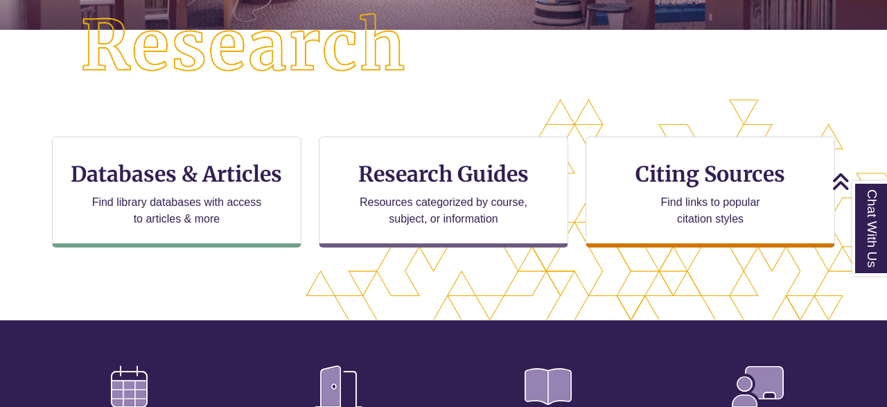
scroll to position [375, 0]
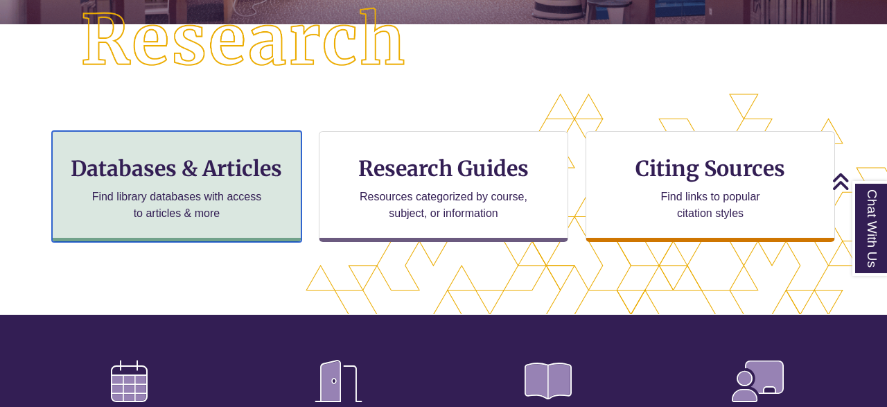
click at [194, 167] on h3 "Databases & Articles" at bounding box center [177, 168] width 226 height 26
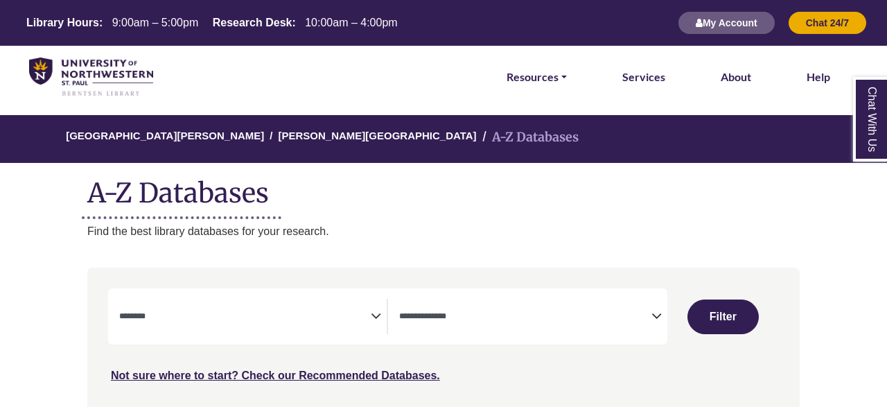
select select "Database Subject Filter"
select select "Database Types Filter"
select select "Database Subject Filter"
select select "Database Types Filter"
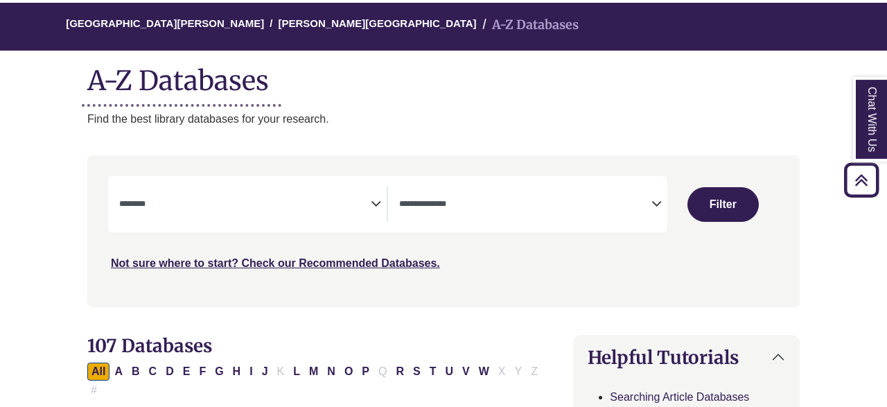
scroll to position [80, 0]
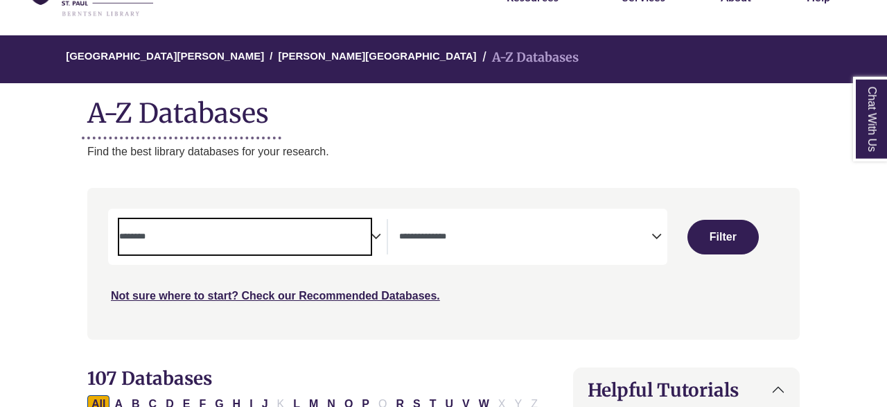
click at [242, 241] on textarea "Search" at bounding box center [244, 237] width 251 height 11
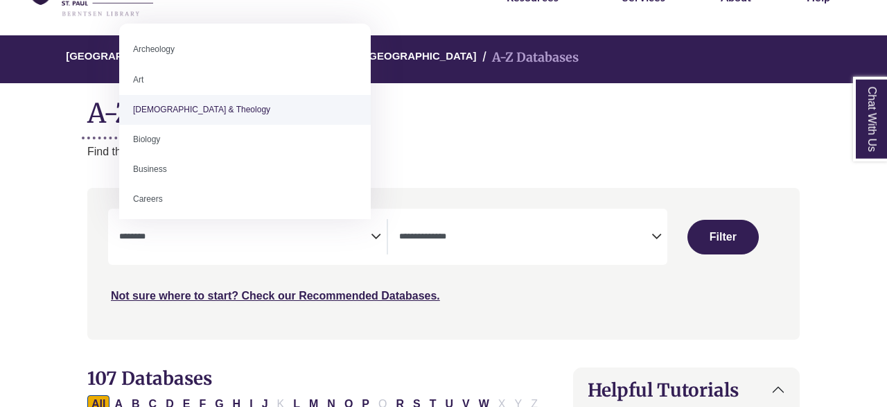
select select "*****"
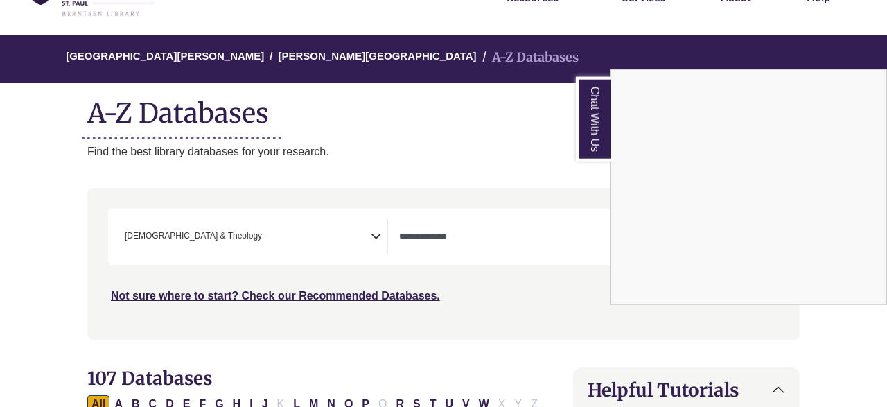
click at [589, 127] on link "Chat With Us" at bounding box center [593, 119] width 35 height 85
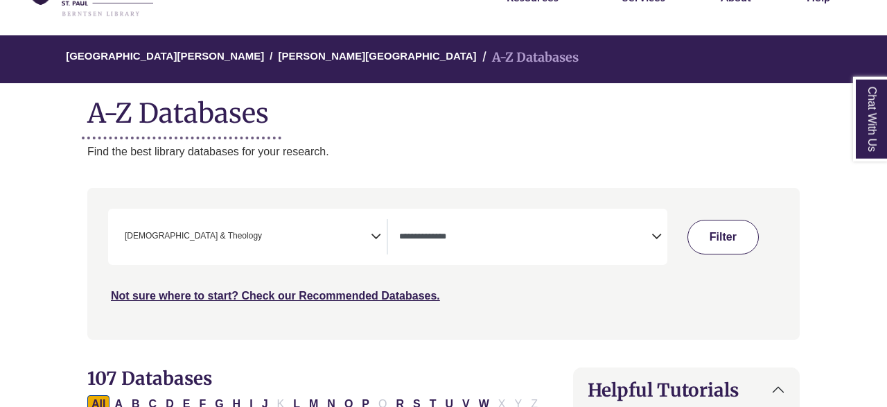
click at [722, 235] on button "Filter" at bounding box center [722, 237] width 71 height 35
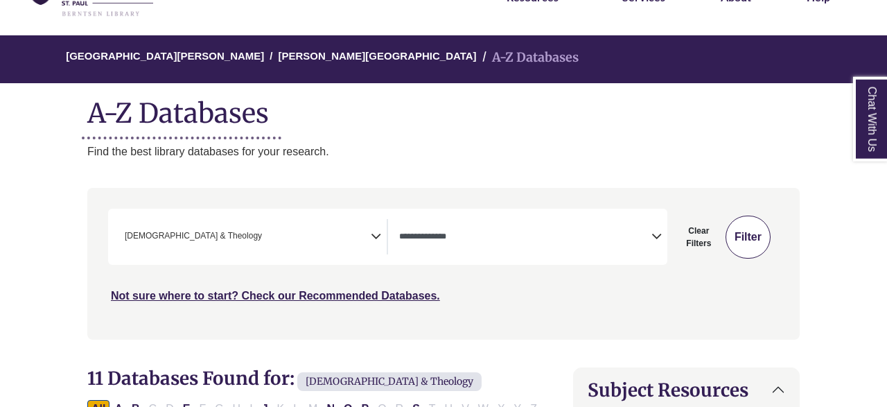
select select "Database Types Filter"
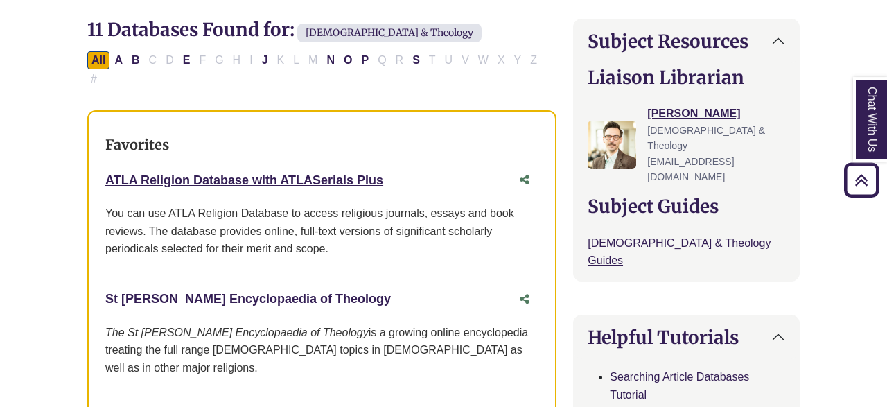
scroll to position [425, 0]
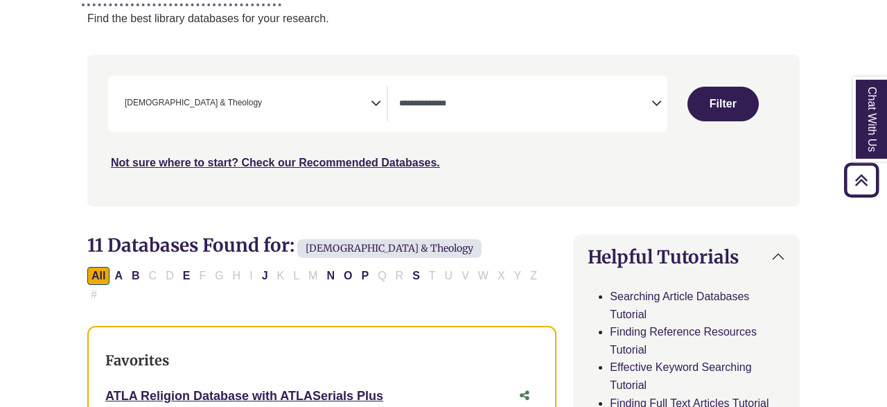
select select "Database Subject Filter"
select select "Database Types Filter"
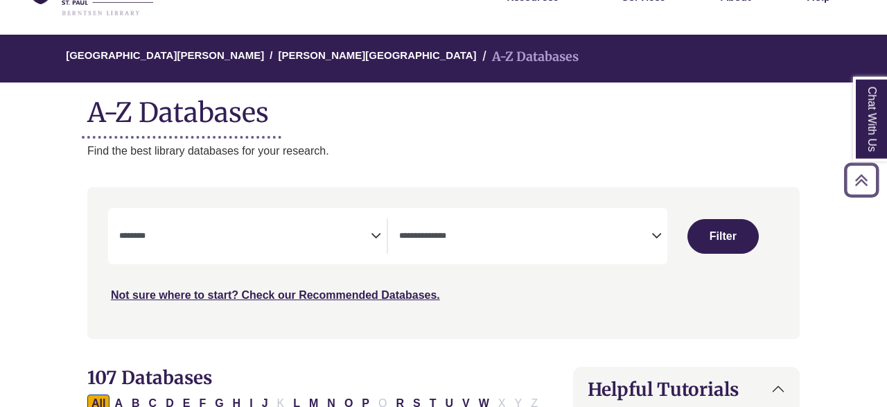
scroll to position [80, 0]
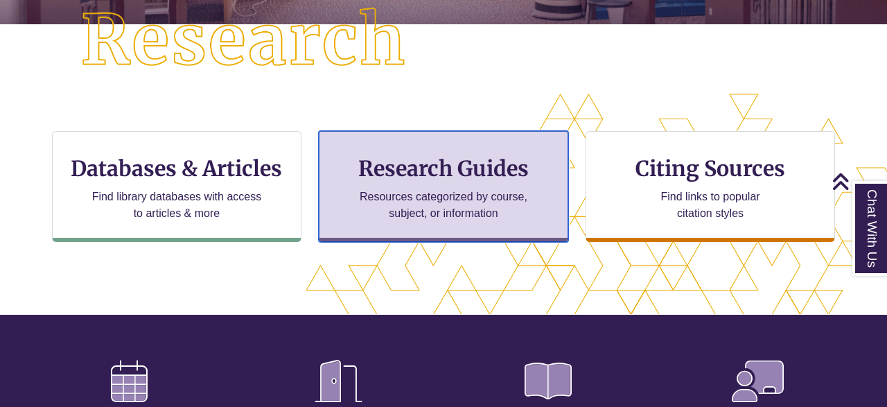
click at [417, 175] on h3 "Research Guides" at bounding box center [443, 168] width 226 height 26
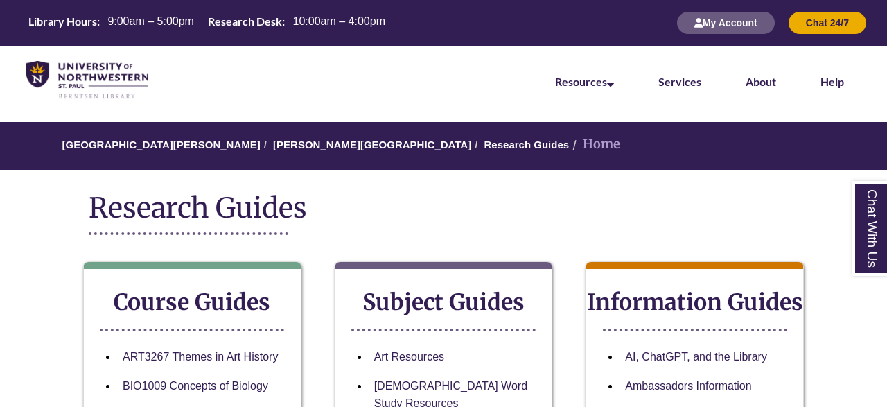
scroll to position [184, 0]
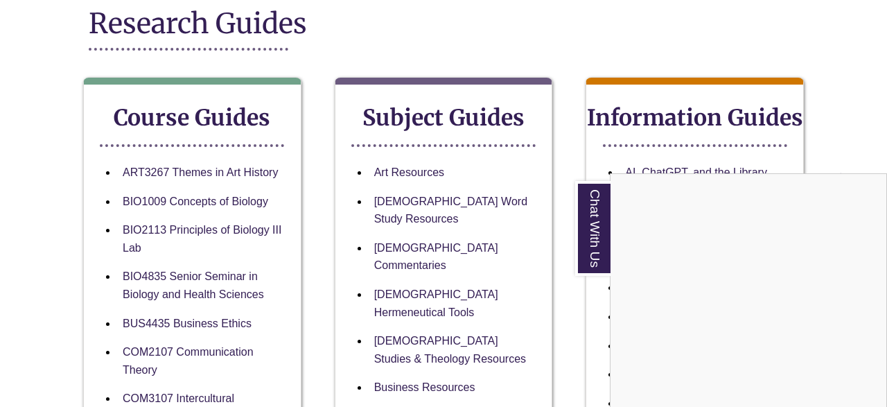
click at [167, 174] on div "Chat With Us" at bounding box center [443, 203] width 887 height 407
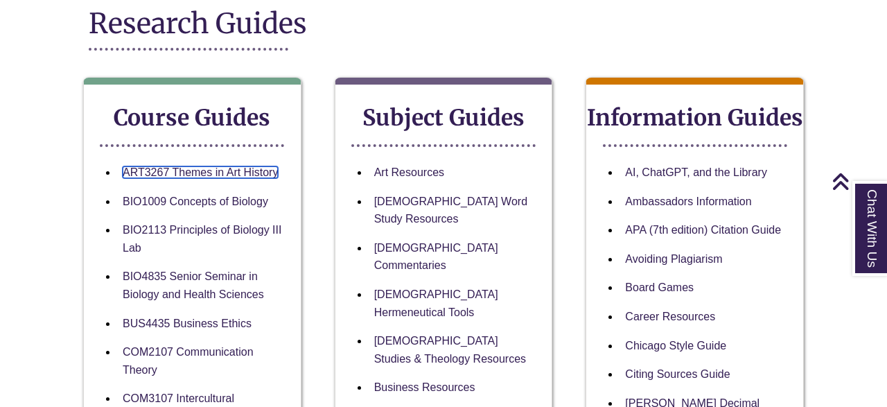
click at [167, 174] on link "ART3267 Themes in Art History" at bounding box center [200, 172] width 155 height 12
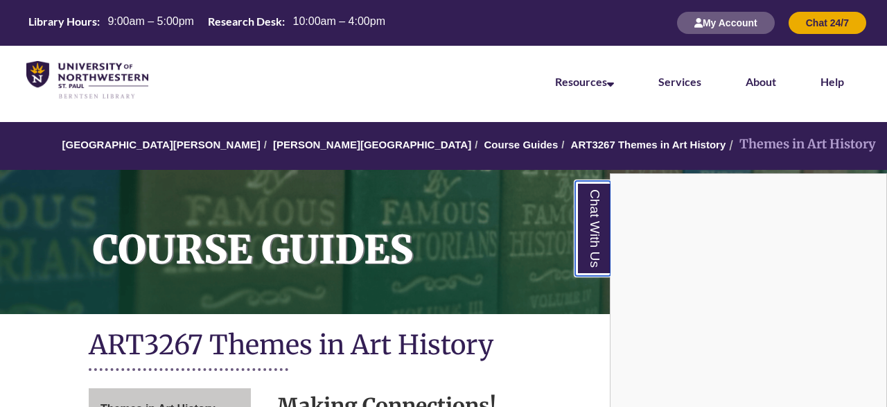
click at [598, 258] on link "Chat With Us" at bounding box center [592, 228] width 35 height 95
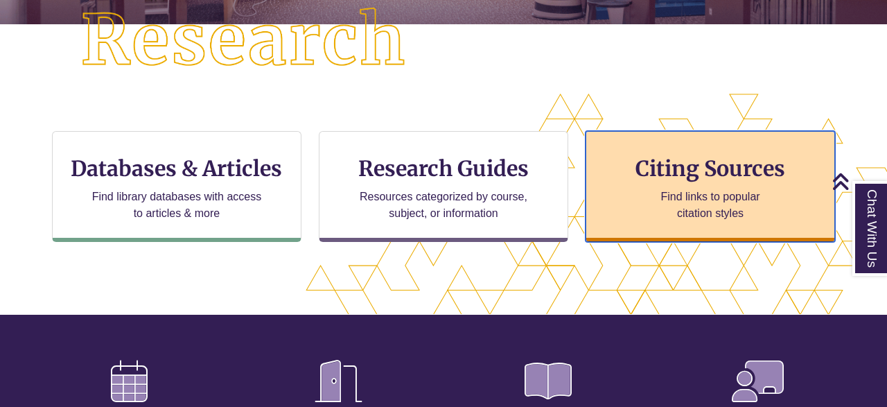
click at [722, 185] on div "Citing Sources Find links to popular citation styles" at bounding box center [709, 186] width 249 height 111
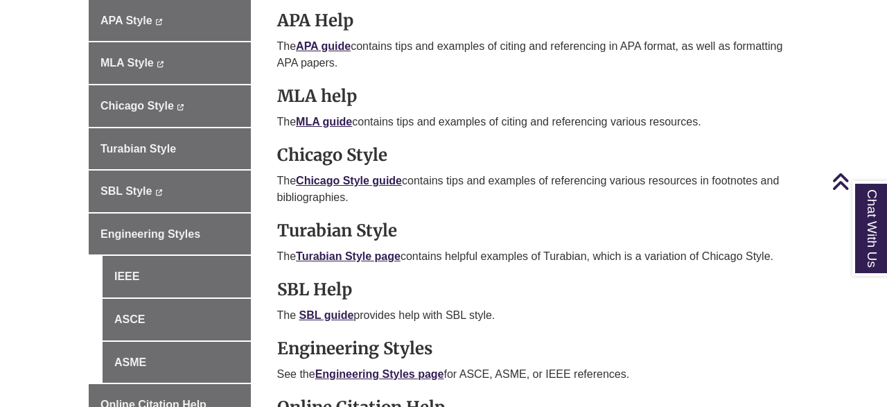
scroll to position [479, 0]
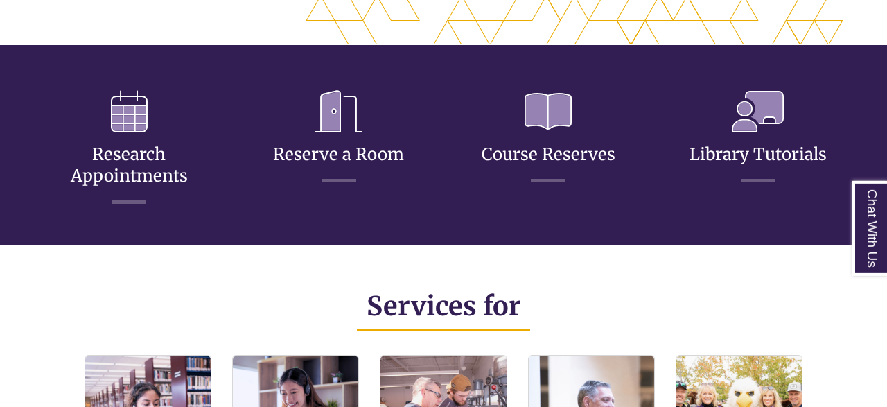
scroll to position [648, 0]
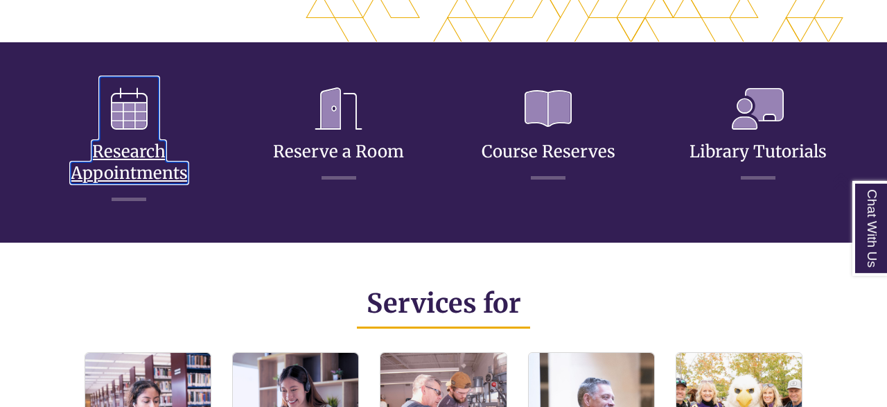
click at [140, 156] on link "Research Appointments" at bounding box center [129, 145] width 117 height 76
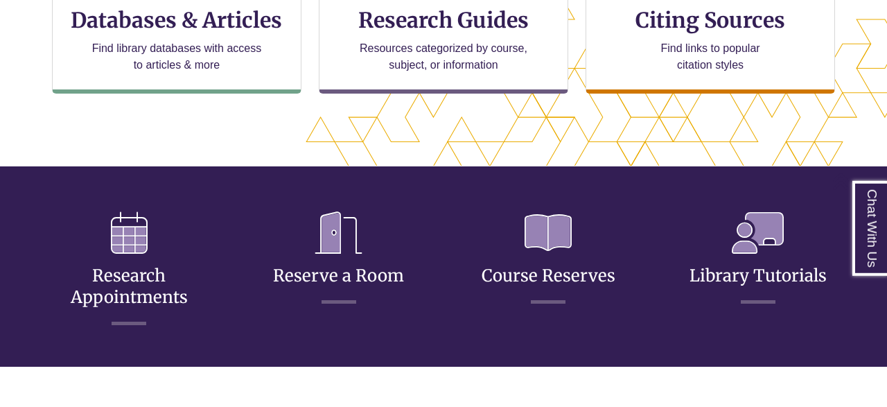
scroll to position [526, 0]
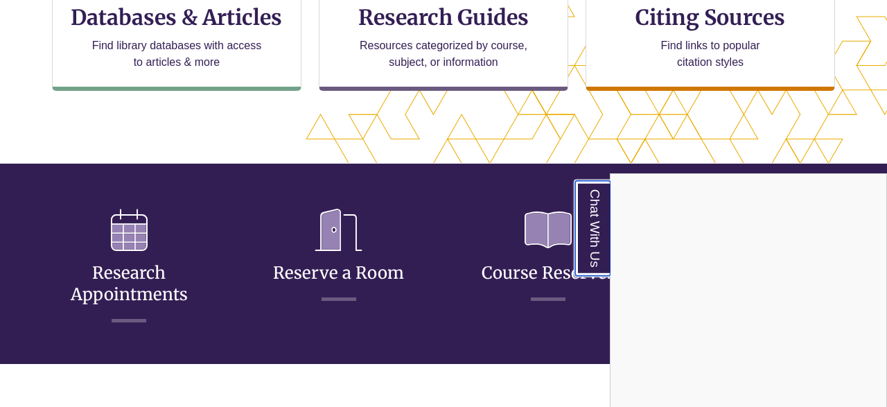
click at [588, 259] on link "Chat With Us" at bounding box center [592, 228] width 35 height 95
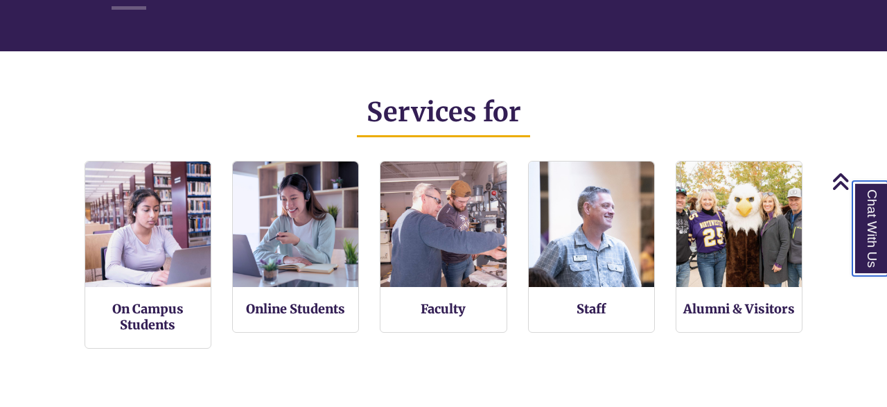
scroll to position [862, 0]
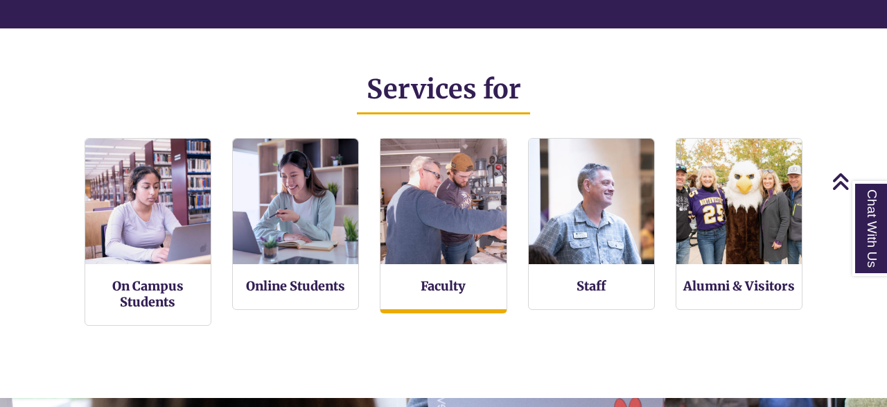
click at [472, 163] on img at bounding box center [443, 201] width 138 height 138
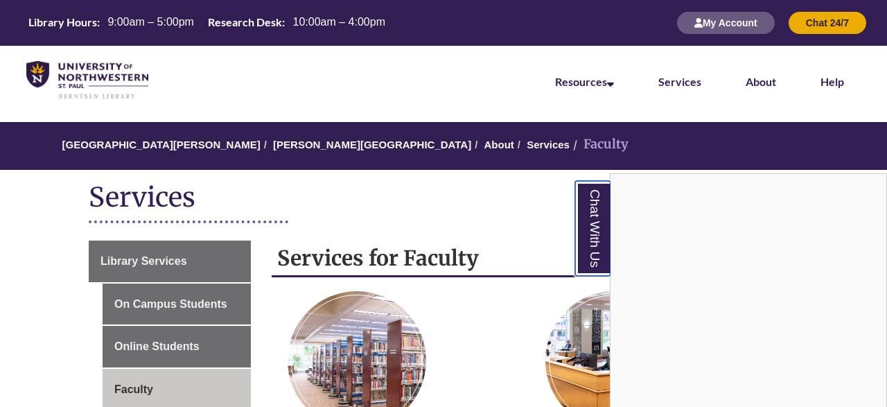
click at [598, 235] on link "Chat With Us" at bounding box center [592, 228] width 35 height 95
